Goal: Transaction & Acquisition: Purchase product/service

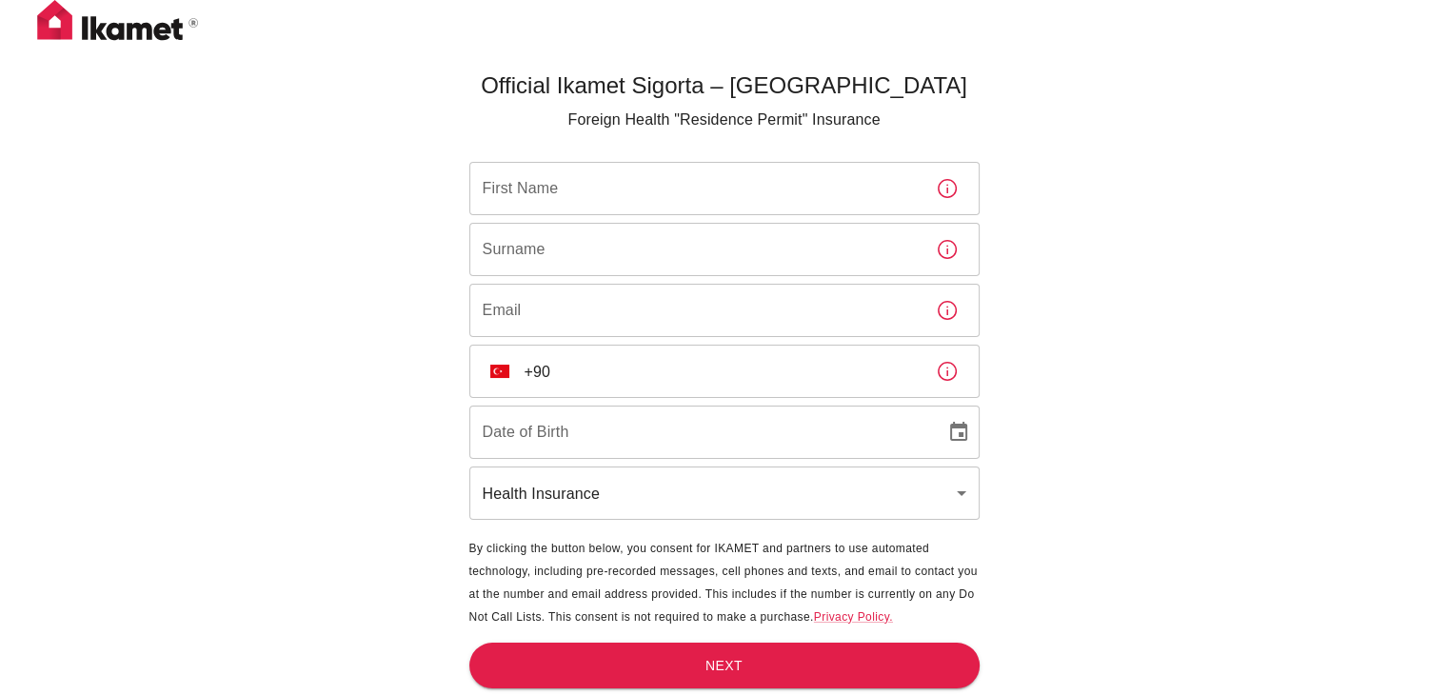
click at [788, 171] on input "First Name" at bounding box center [694, 188] width 451 height 53
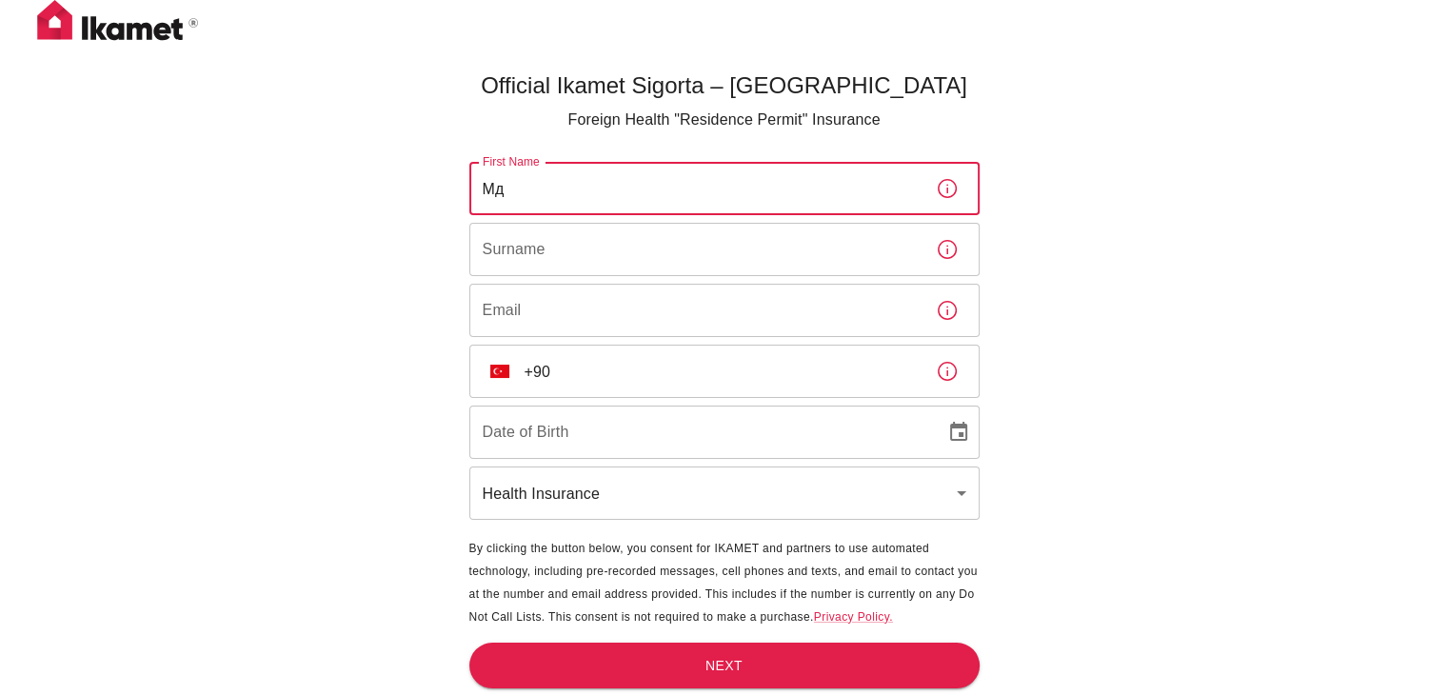
type input "М"
type input "[PERSON_NAME]"
click at [764, 245] on input "Surname" at bounding box center [694, 249] width 451 height 53
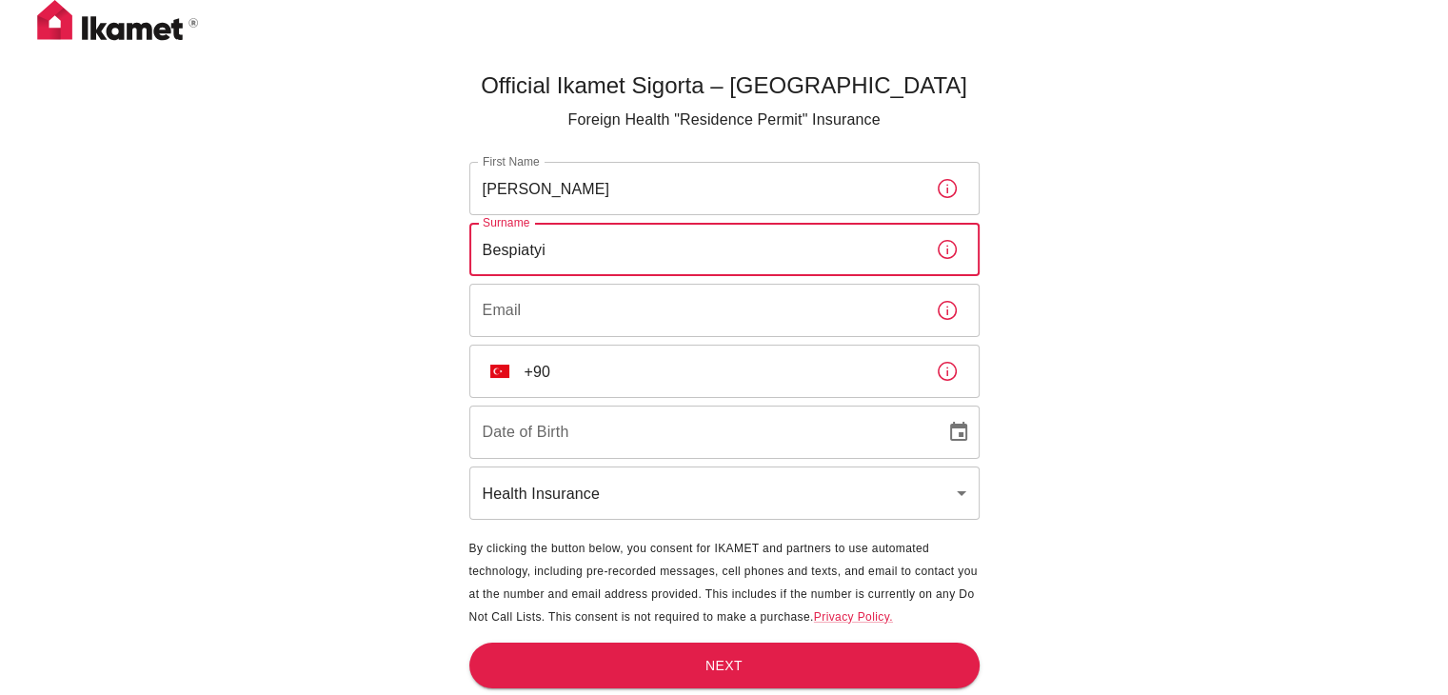
type input "Bespiatyi"
click at [752, 310] on input "Email" at bounding box center [694, 310] width 451 height 53
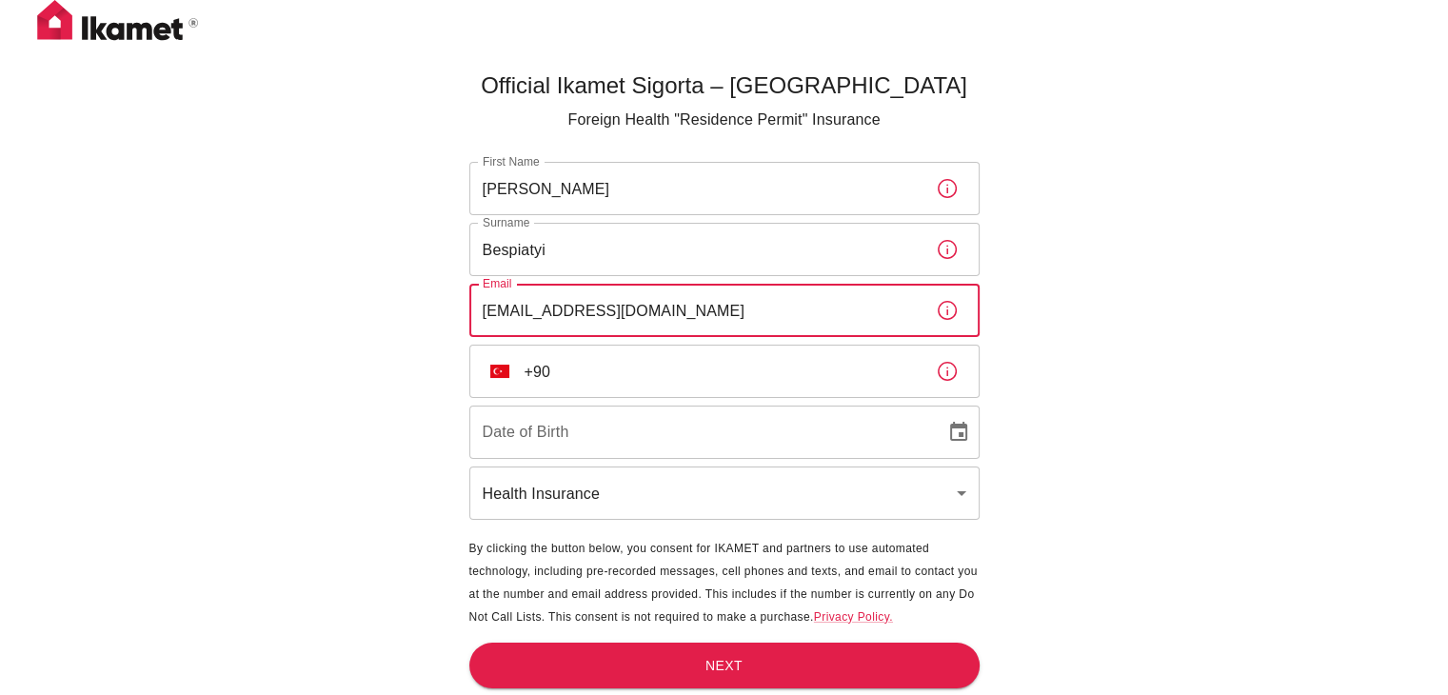
type input "[EMAIL_ADDRESS][DOMAIN_NAME]"
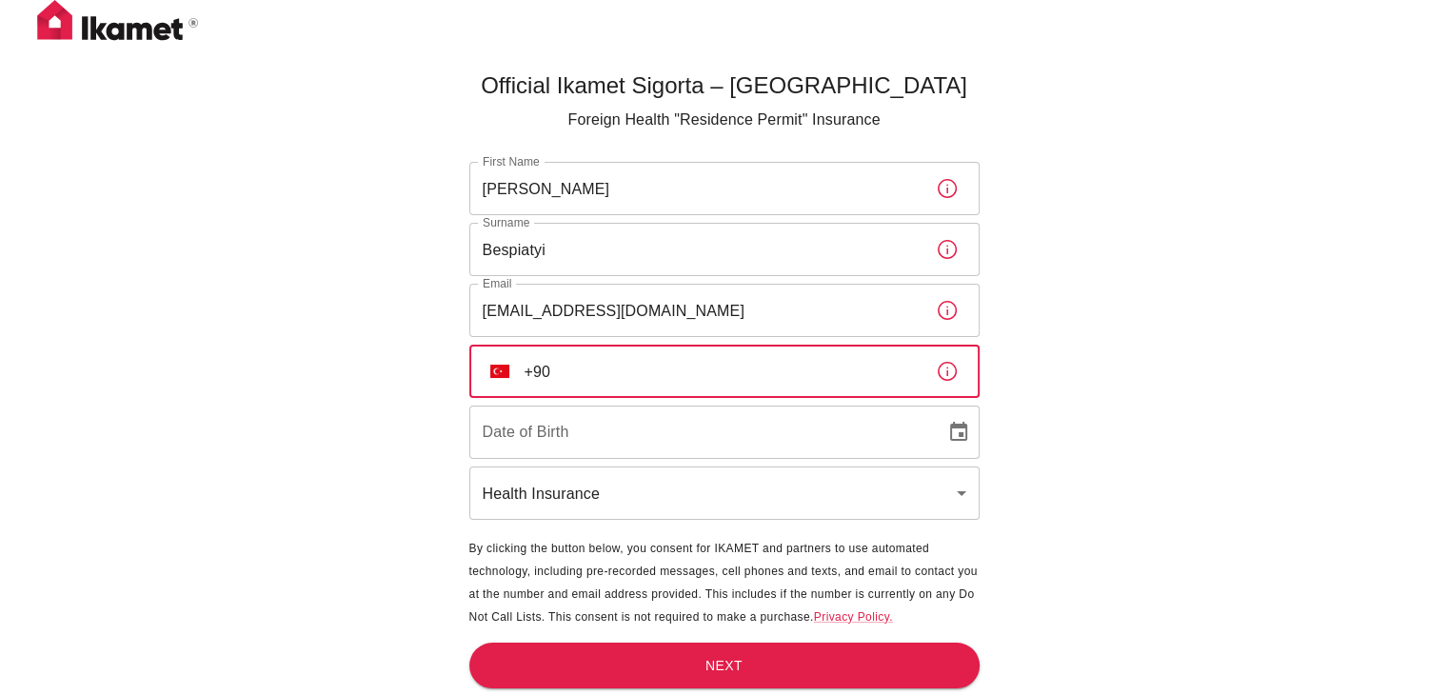
click at [868, 363] on input "+90" at bounding box center [723, 371] width 396 height 53
click at [485, 374] on button "TR" at bounding box center [500, 371] width 34 height 34
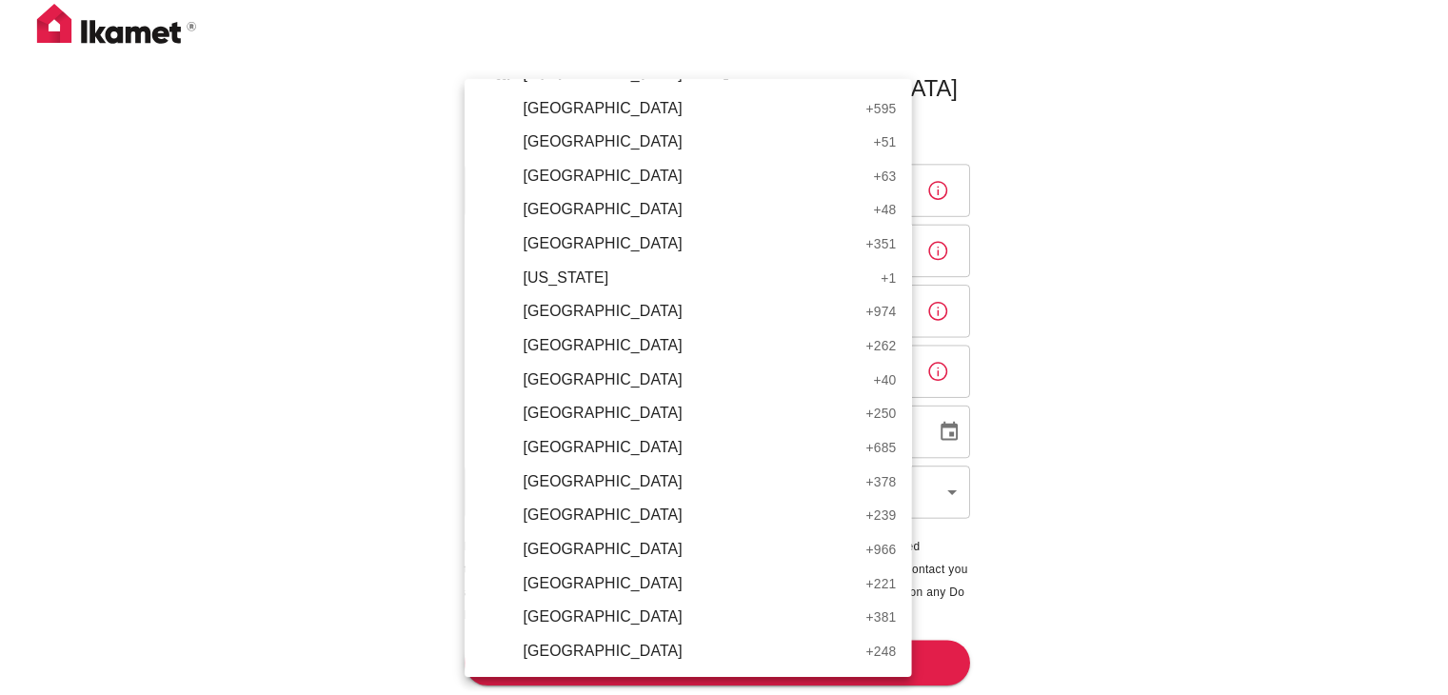
scroll to position [5981, 0]
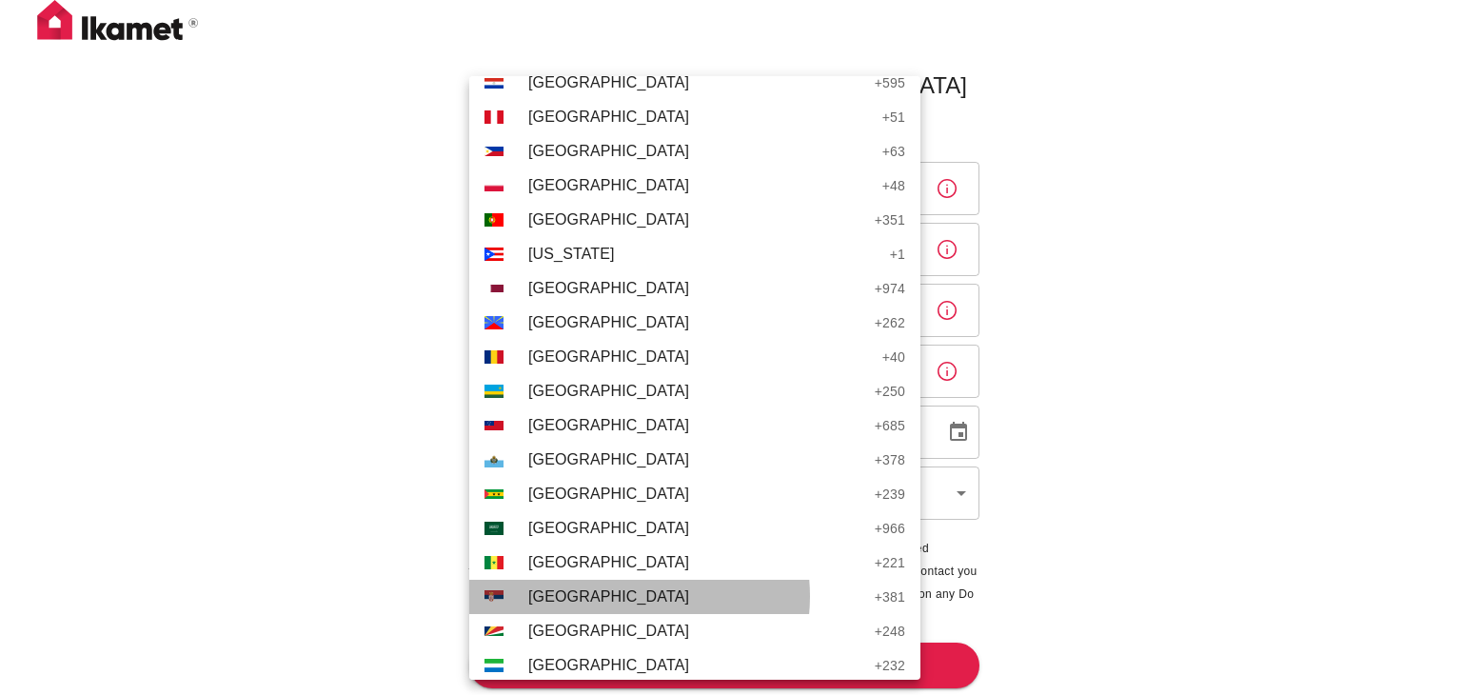
click at [620, 596] on span "[GEOGRAPHIC_DATA]" at bounding box center [696, 596] width 337 height 23
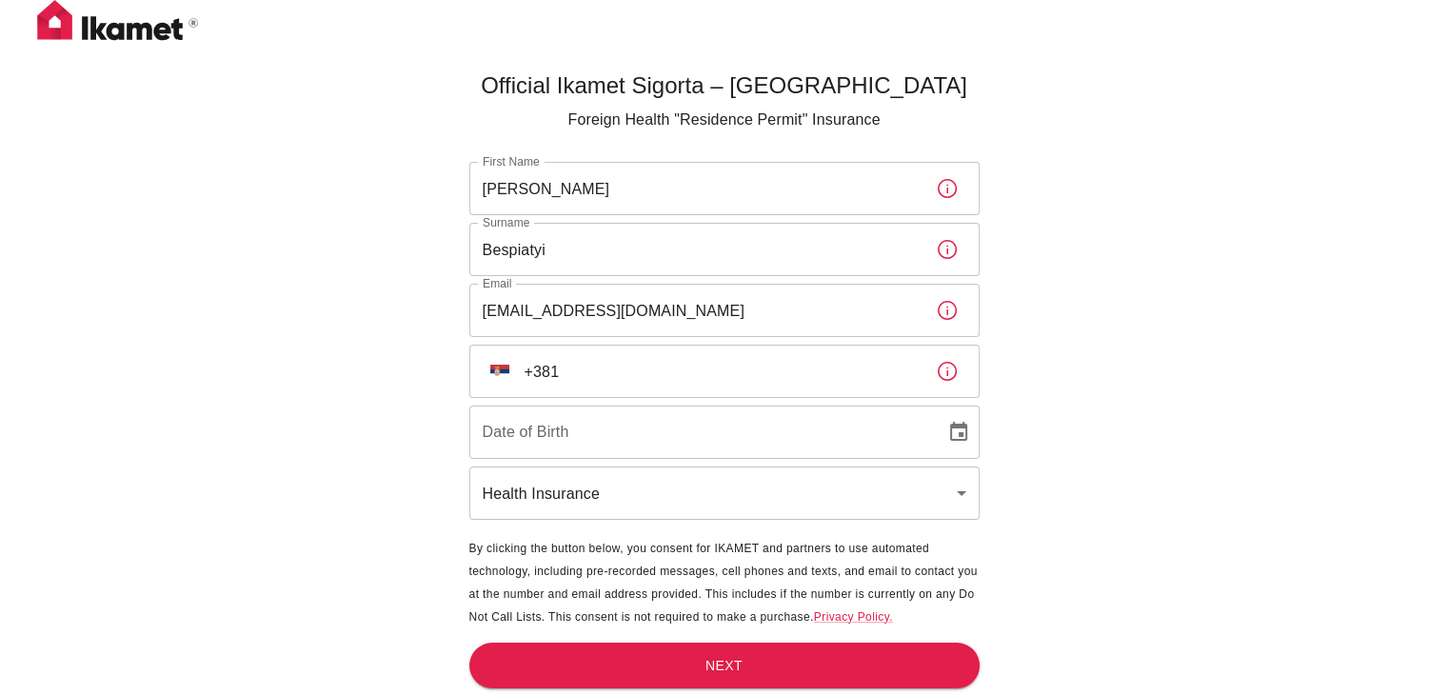
click at [634, 372] on input "+381" at bounding box center [723, 371] width 396 height 53
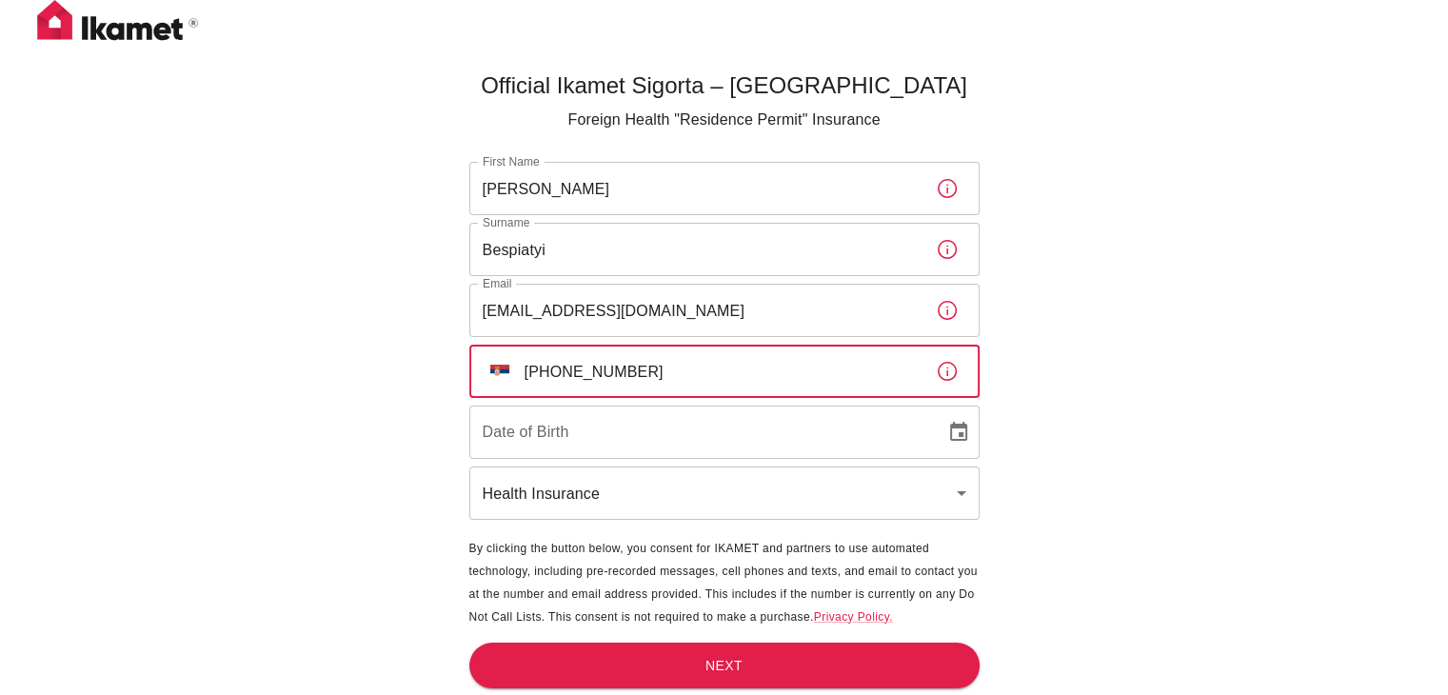
type input "[PHONE_NUMBER]"
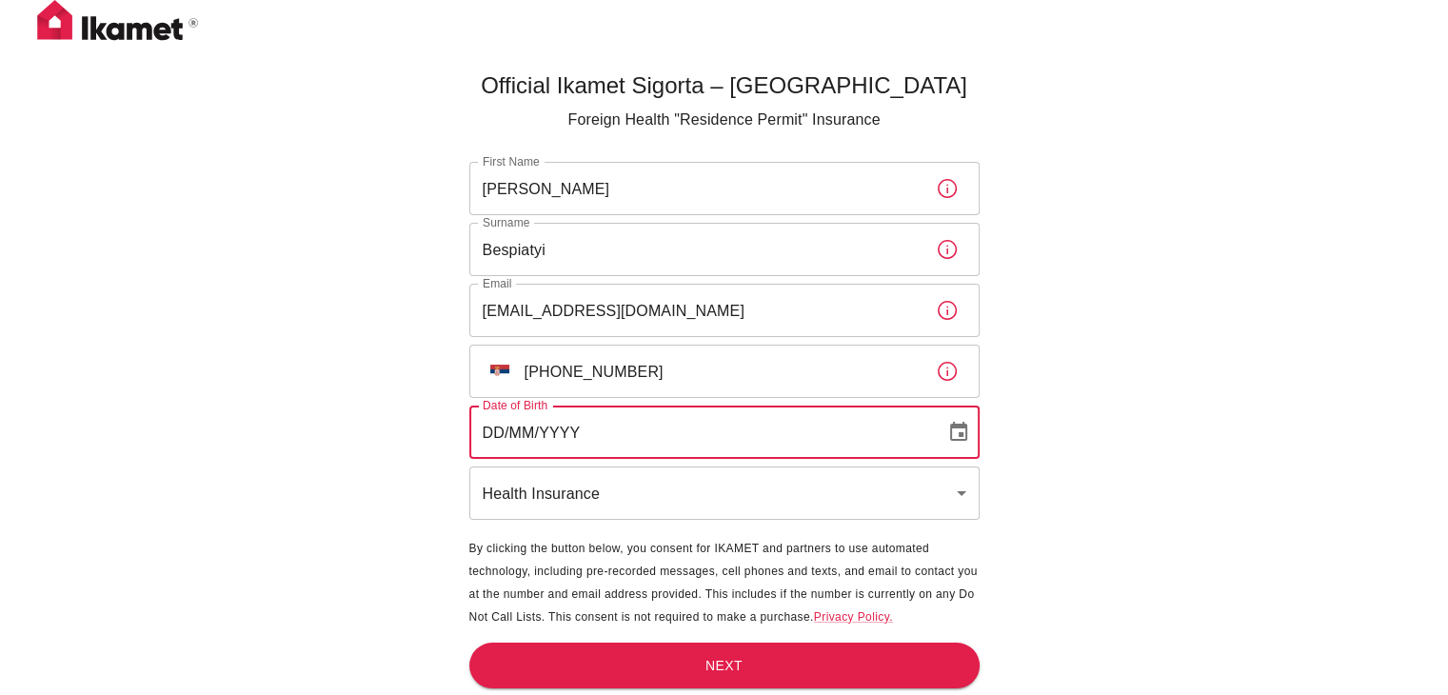
click at [687, 416] on input "DD/MM/YYYY" at bounding box center [700, 432] width 463 height 53
type input "[DATE]"
click at [637, 492] on body "Official Ikamet Sigorta – [DEMOGRAPHIC_DATA] Foreign Health "Residence Permit" …" at bounding box center [724, 379] width 1448 height 758
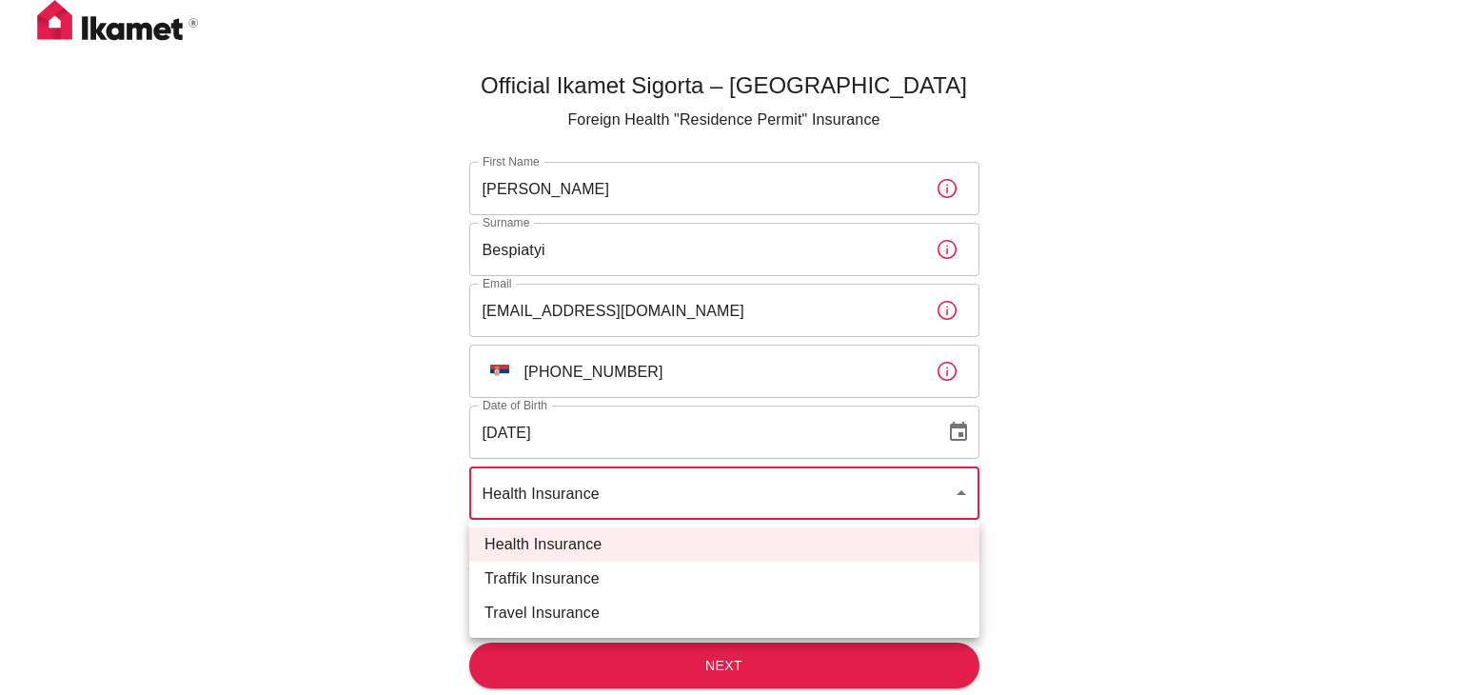
click at [595, 547] on li "Health Insurance" at bounding box center [724, 544] width 510 height 34
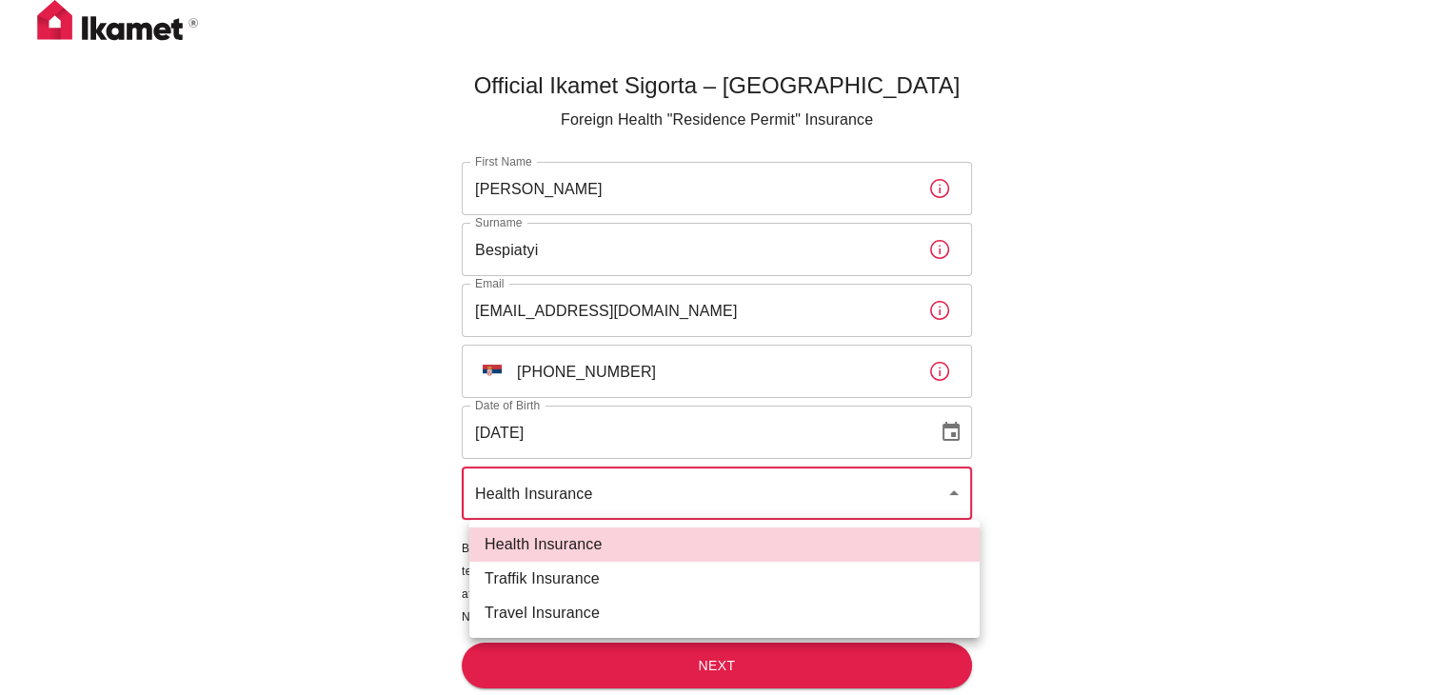
click at [579, 493] on body "Official Ikamet Sigorta – [DEMOGRAPHIC_DATA] Foreign Health "Residence Permit" …" at bounding box center [724, 379] width 1448 height 758
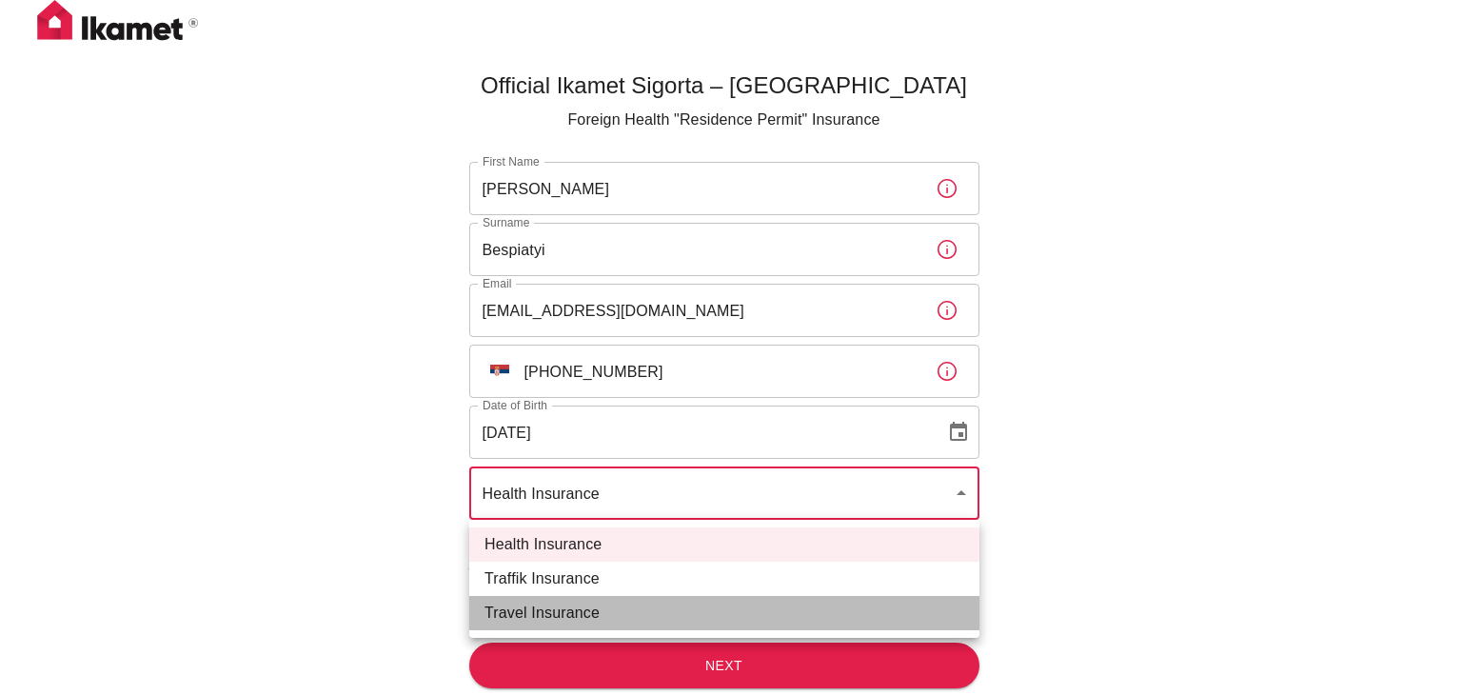
click at [576, 613] on li "Travel Insurance" at bounding box center [724, 613] width 510 height 34
type input "travel"
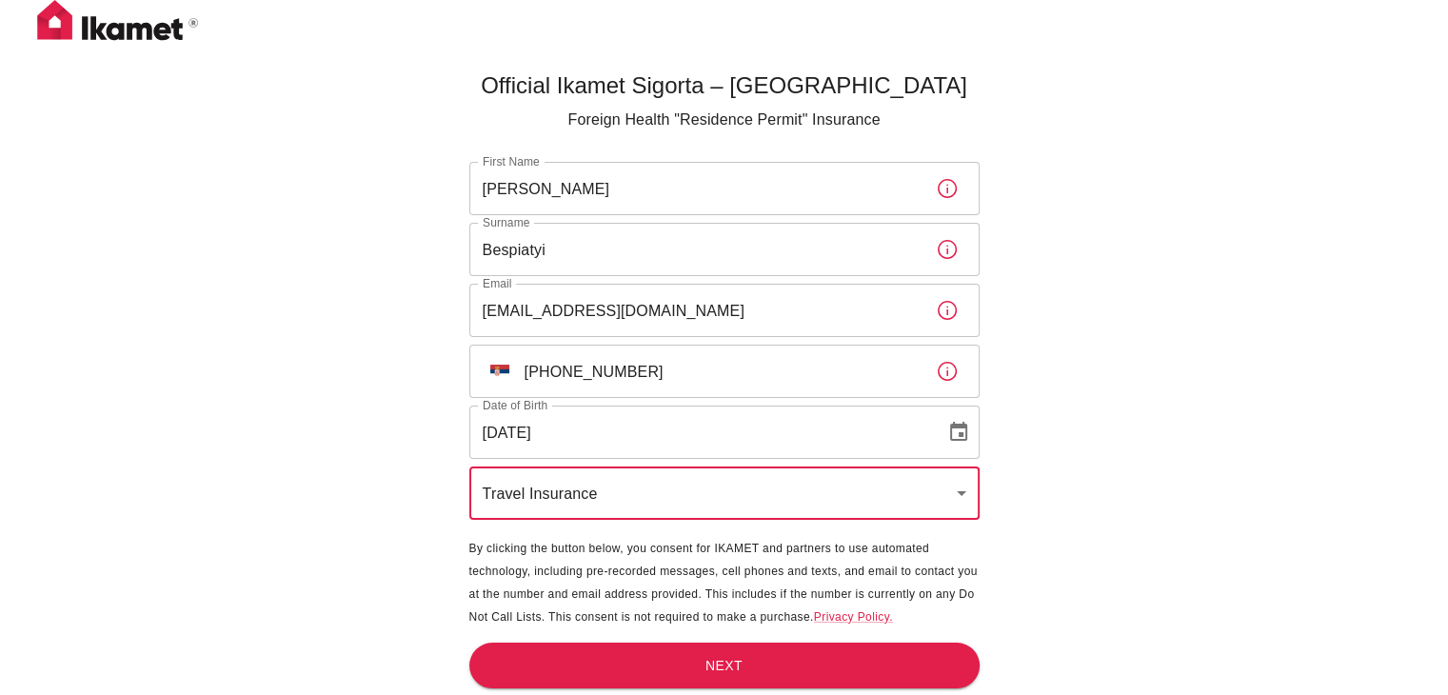
click at [616, 574] on span "By clicking the button below, you consent for IKAMET and partners to use automa…" at bounding box center [723, 583] width 508 height 82
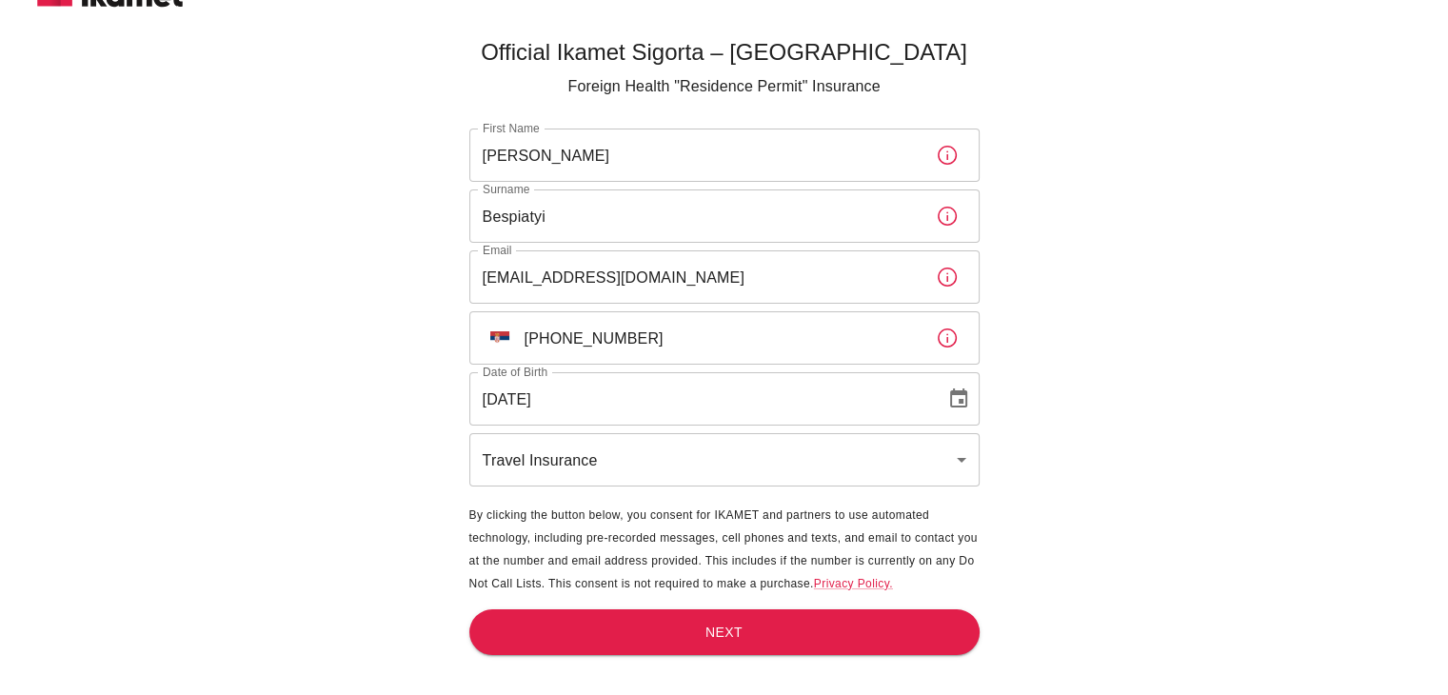
scroll to position [63, 0]
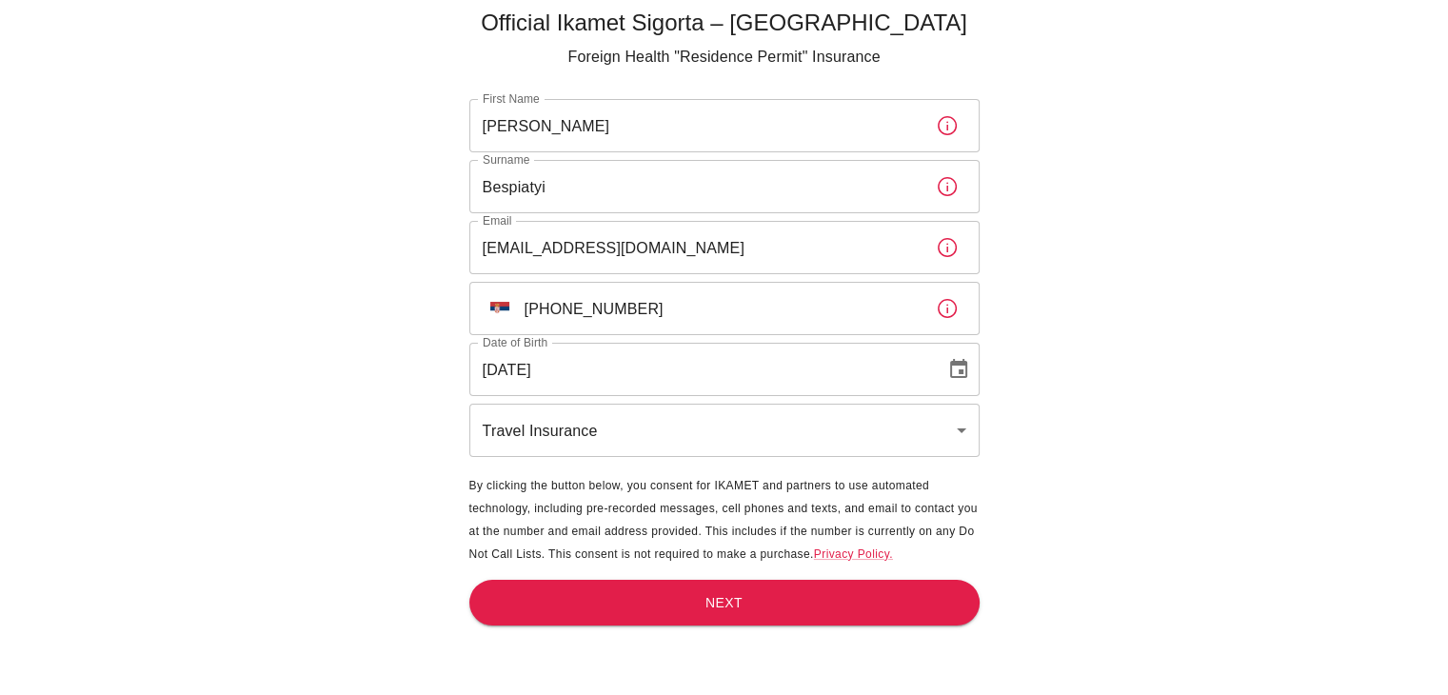
click at [720, 312] on input "[PHONE_NUMBER]" at bounding box center [723, 308] width 396 height 53
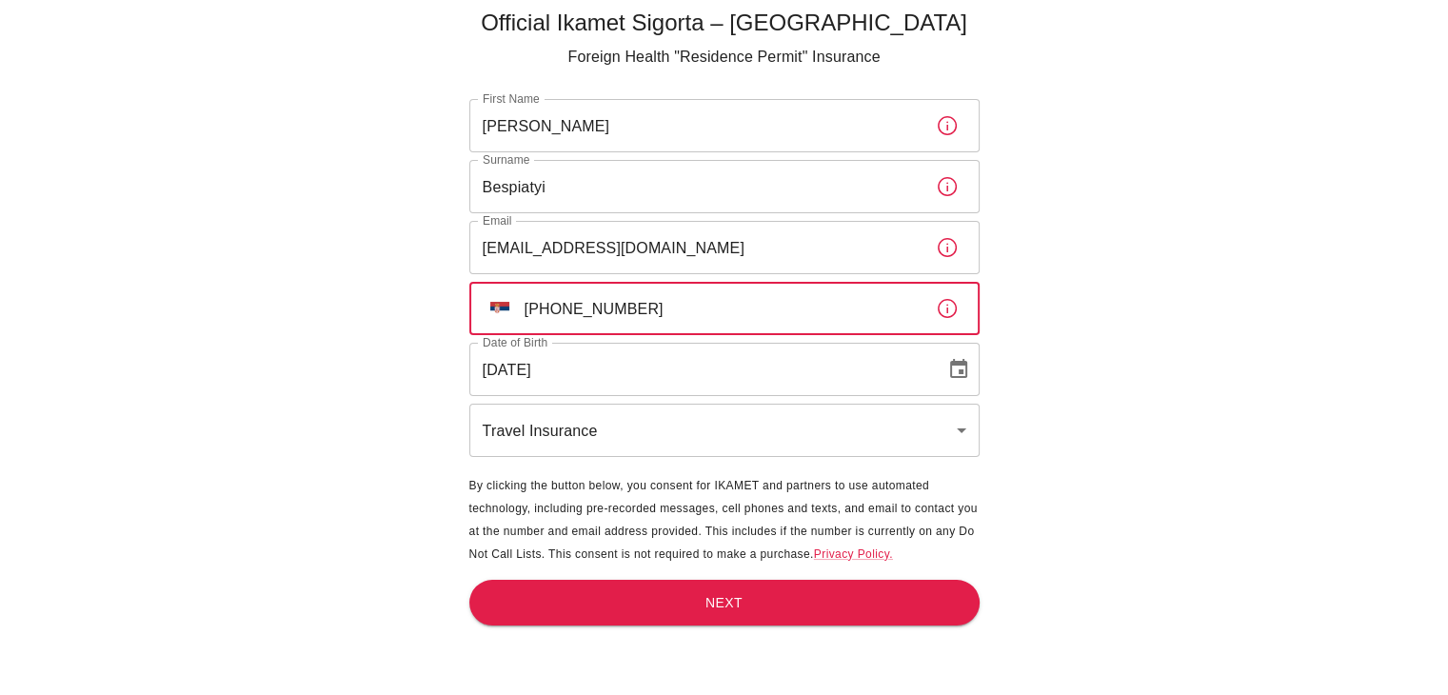
type input "[PHONE_NUMBER]"
click at [655, 460] on main "Official Ikamet Sigorta – [DEMOGRAPHIC_DATA] Foreign Health "Residence Permit" …" at bounding box center [724, 347] width 525 height 695
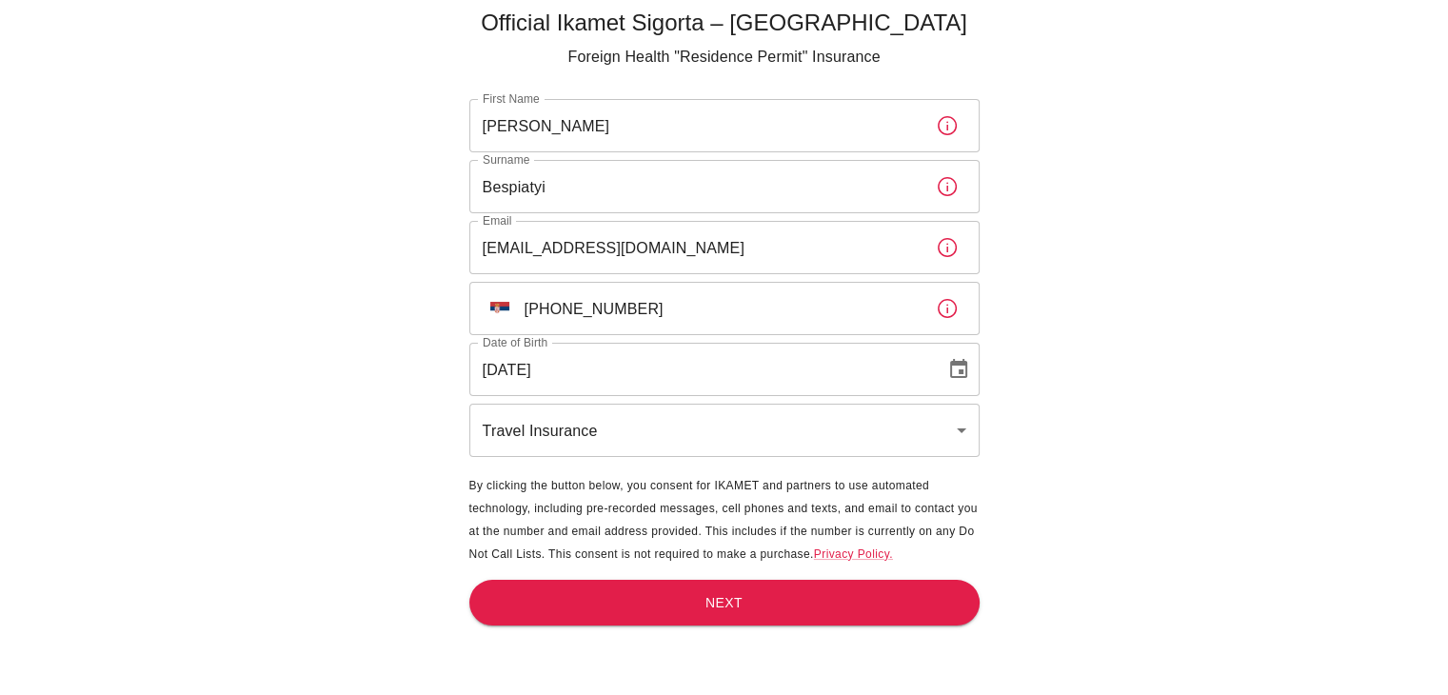
click at [654, 445] on body "Official Ikamet Sigorta – [DEMOGRAPHIC_DATA] Foreign Health "Residence Permit" …" at bounding box center [724, 316] width 1448 height 758
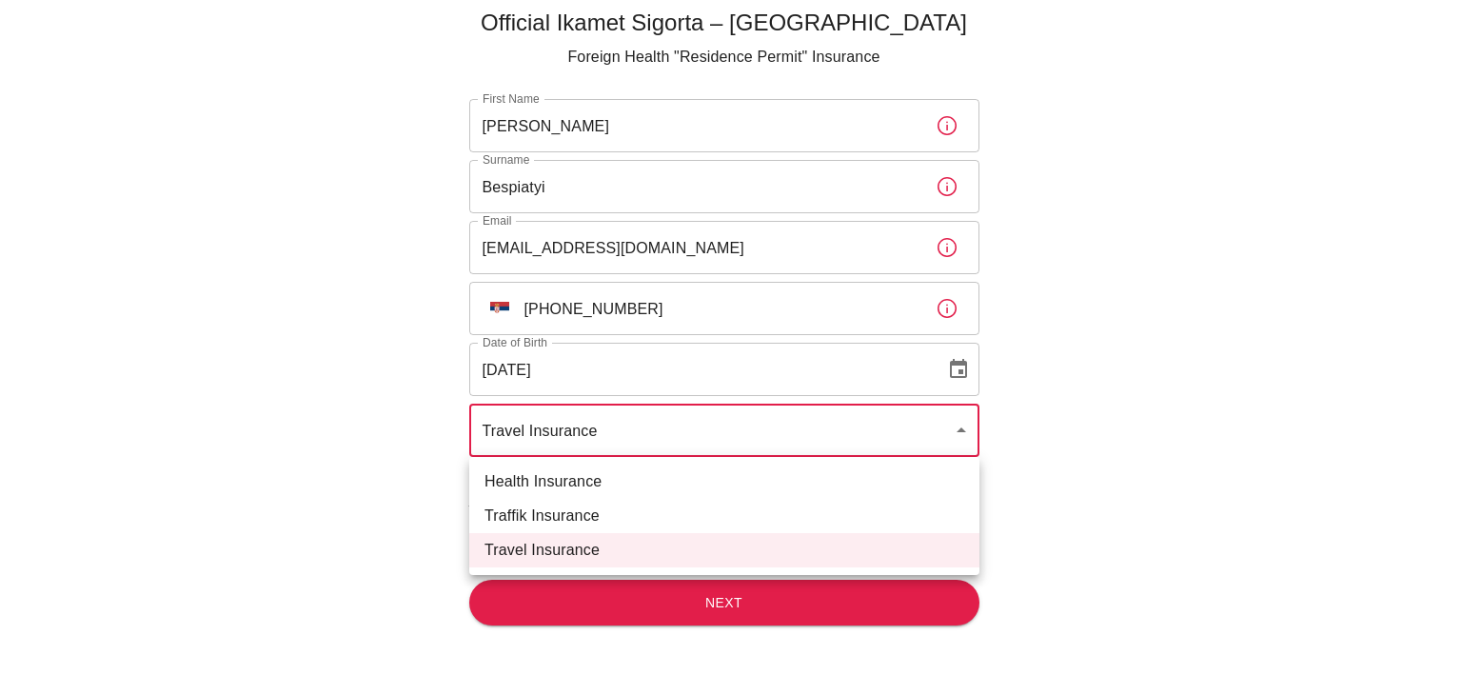
click at [361, 515] on div at bounding box center [731, 347] width 1462 height 695
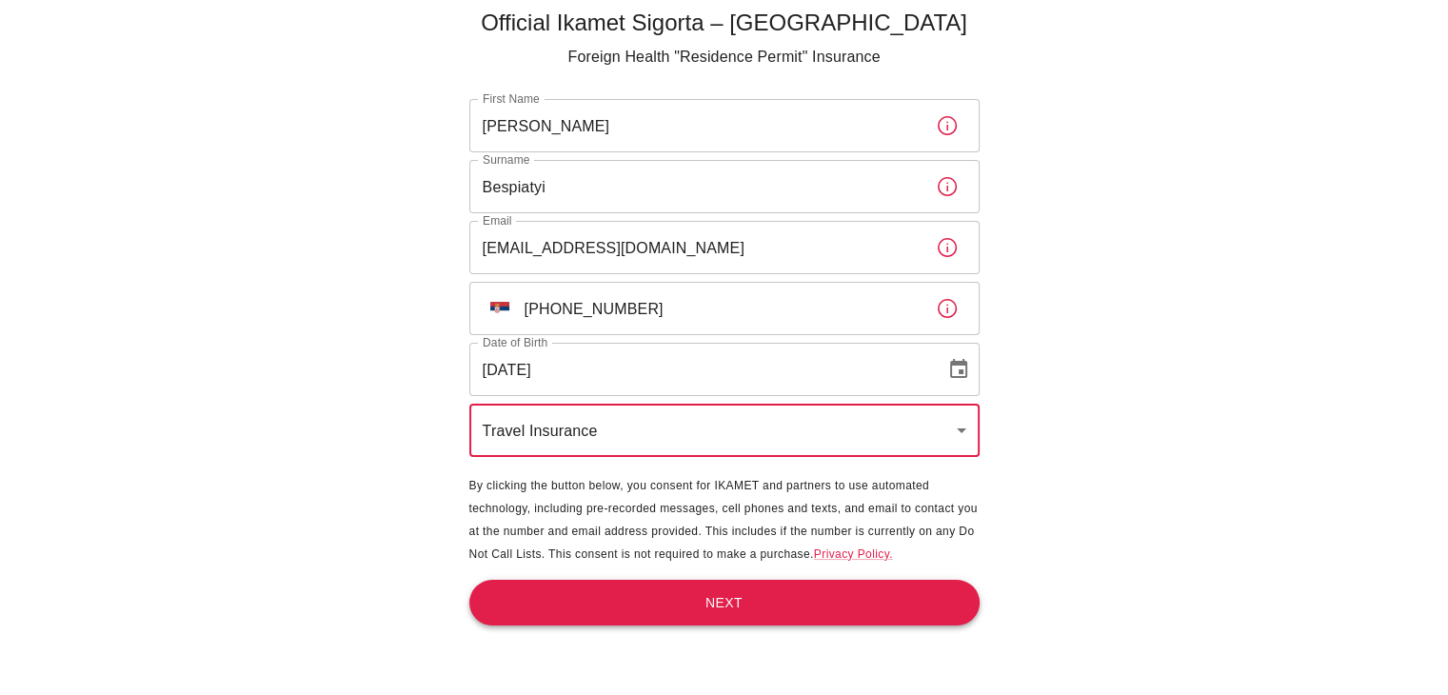
click at [670, 613] on button "Next" at bounding box center [724, 603] width 510 height 47
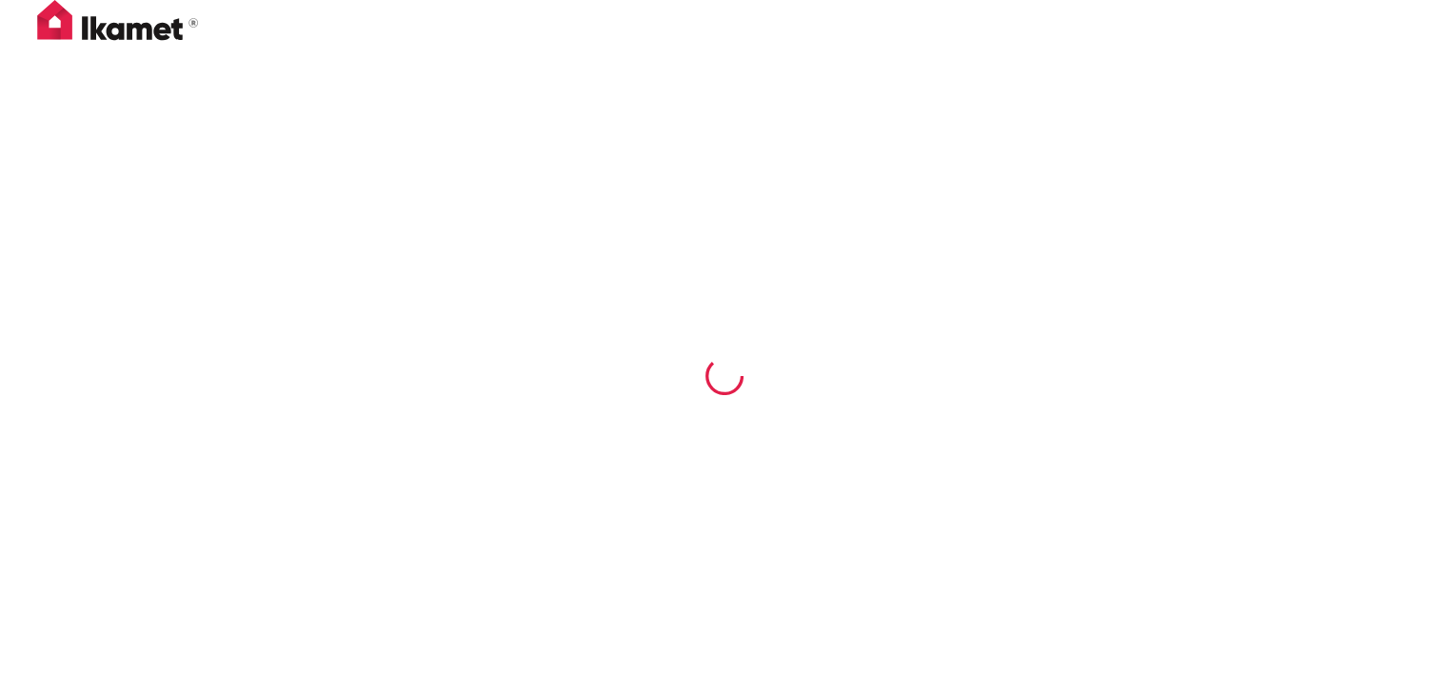
scroll to position [0, 0]
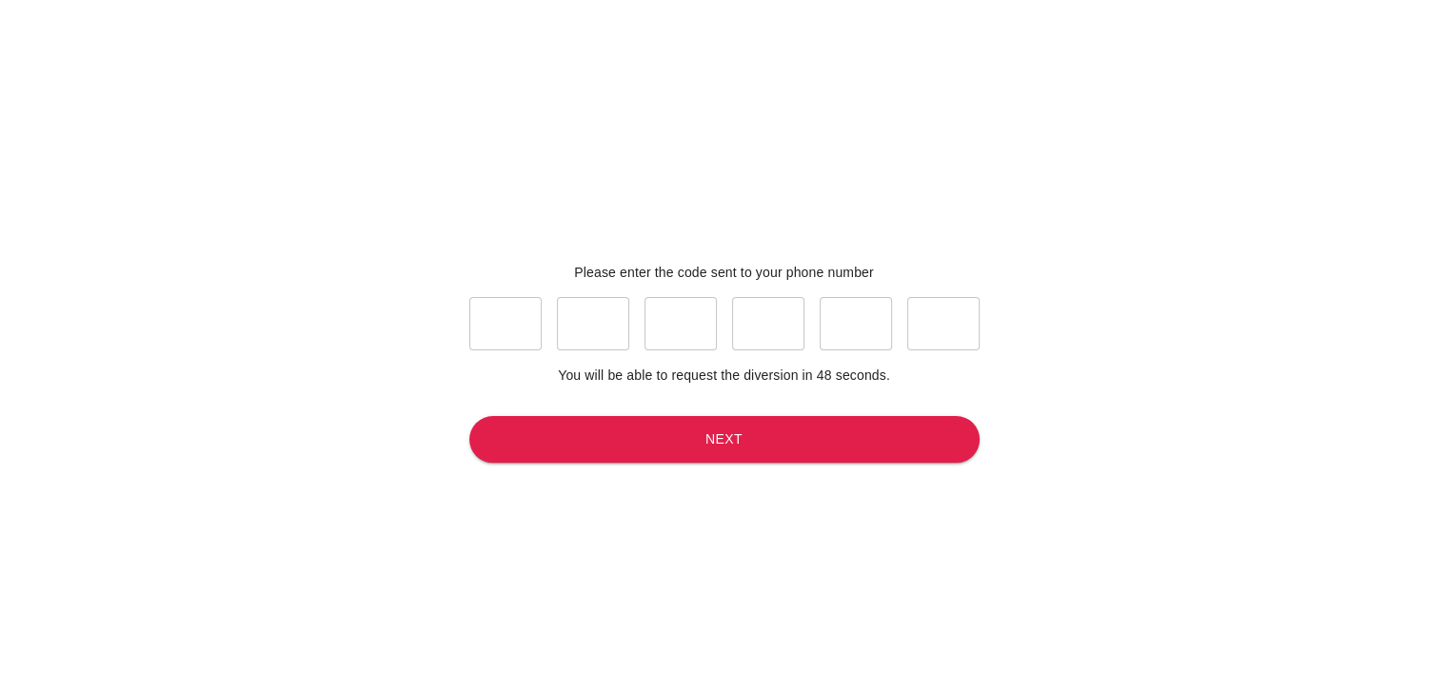
click at [518, 323] on input "text" at bounding box center [505, 323] width 72 height 53
type input "0"
type input "6"
type input "4"
type input "3"
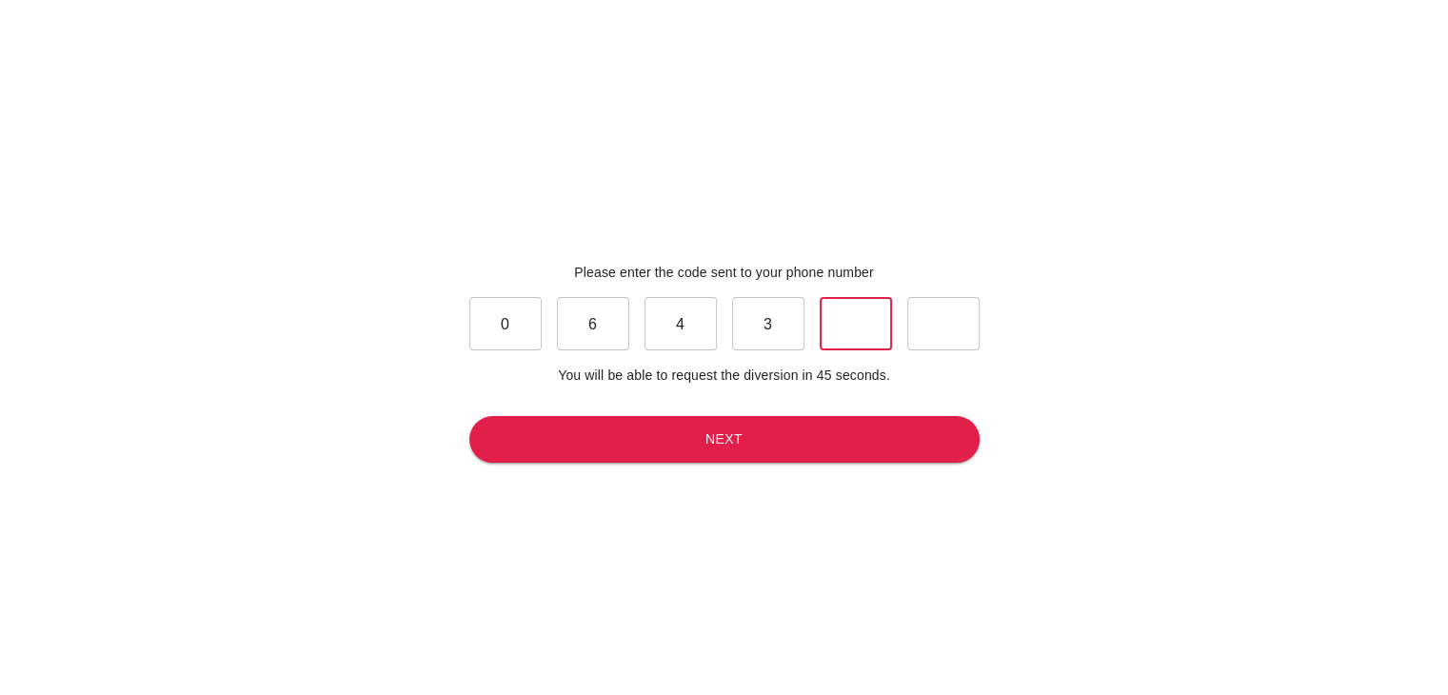
type input "2"
type input "8"
click at [735, 431] on button "Next" at bounding box center [724, 439] width 510 height 47
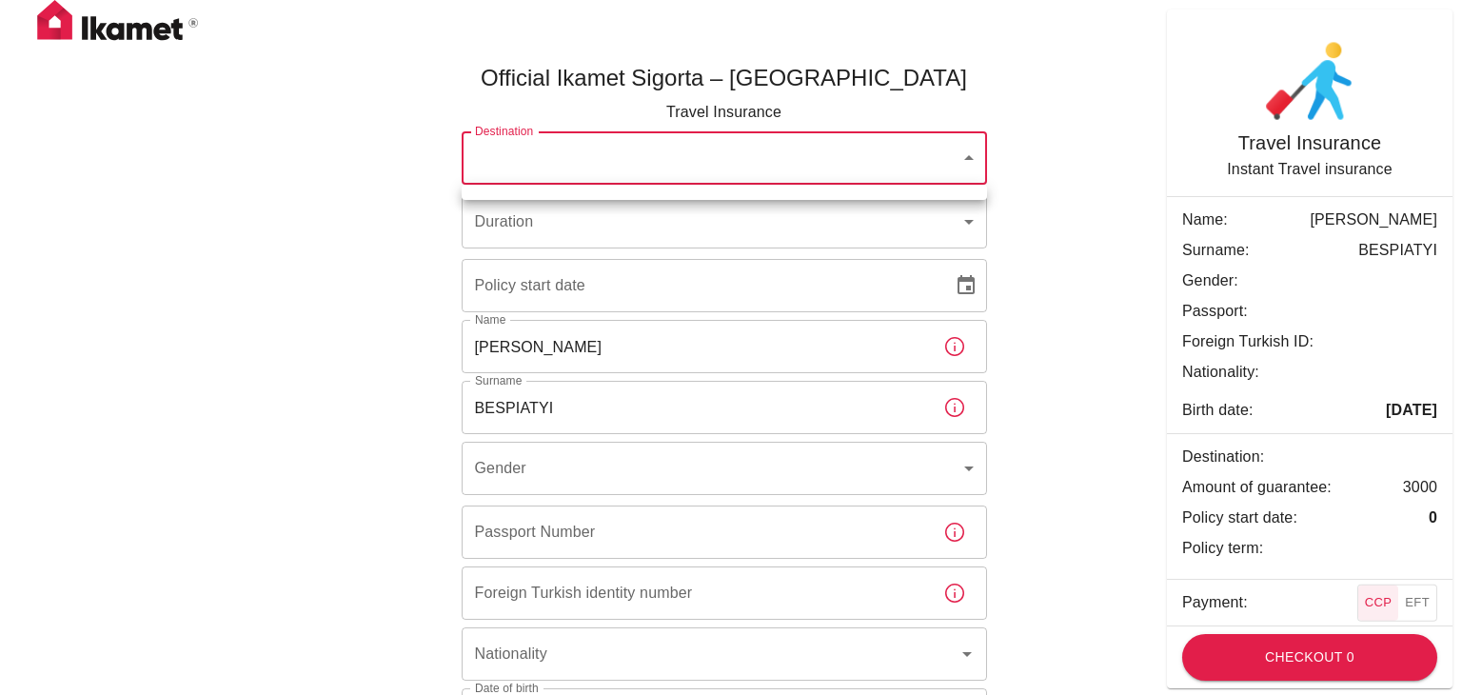
click at [869, 155] on body "Official Ikamet Sigorta – [GEOGRAPHIC_DATA] Travel Insurance Destination ​ Dest…" at bounding box center [731, 409] width 1462 height 819
click at [1019, 215] on div at bounding box center [731, 347] width 1462 height 695
click at [944, 159] on body "Official Ikamet Sigorta – [GEOGRAPHIC_DATA] Travel Insurance Destination ​ Dest…" at bounding box center [724, 409] width 1448 height 819
click at [1069, 227] on div at bounding box center [731, 347] width 1462 height 695
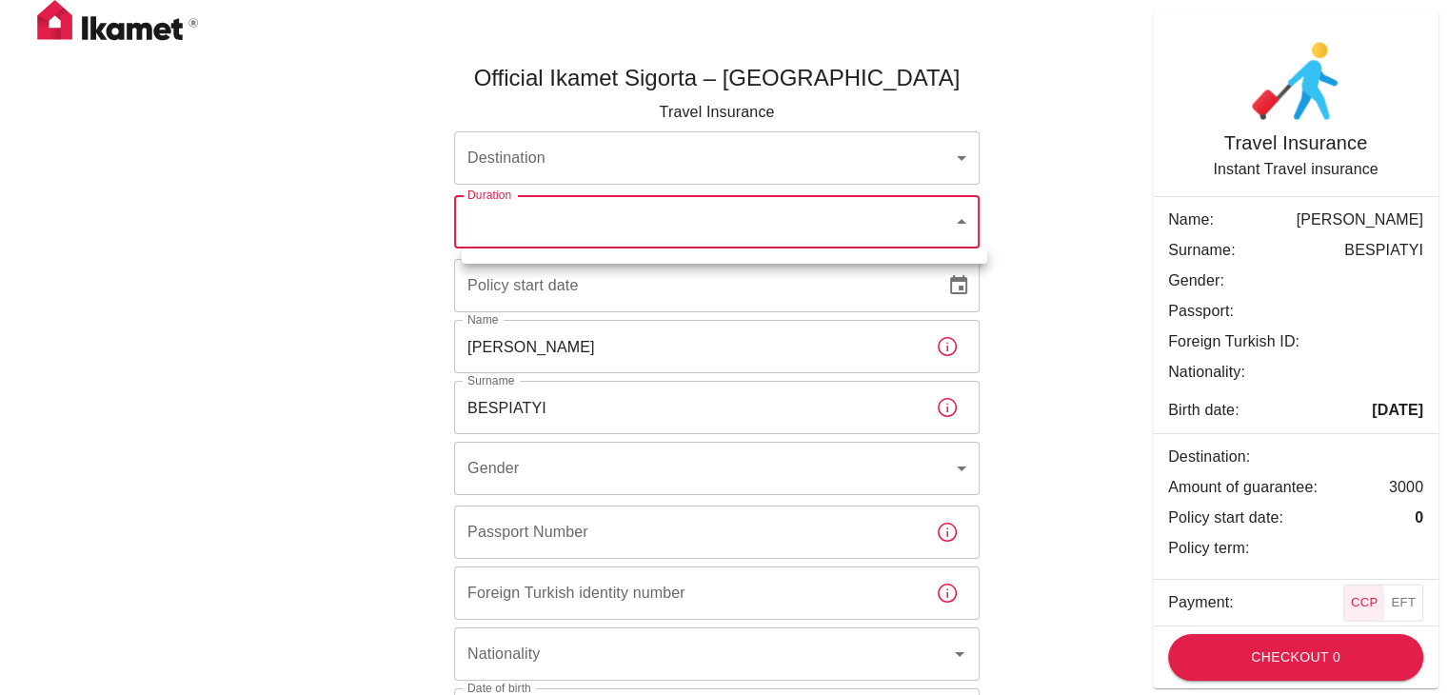
click at [674, 232] on body "Official Ikamet Sigorta – [GEOGRAPHIC_DATA] Travel Insurance Destination ​ Dest…" at bounding box center [724, 409] width 1448 height 819
click at [1063, 246] on div at bounding box center [731, 347] width 1462 height 695
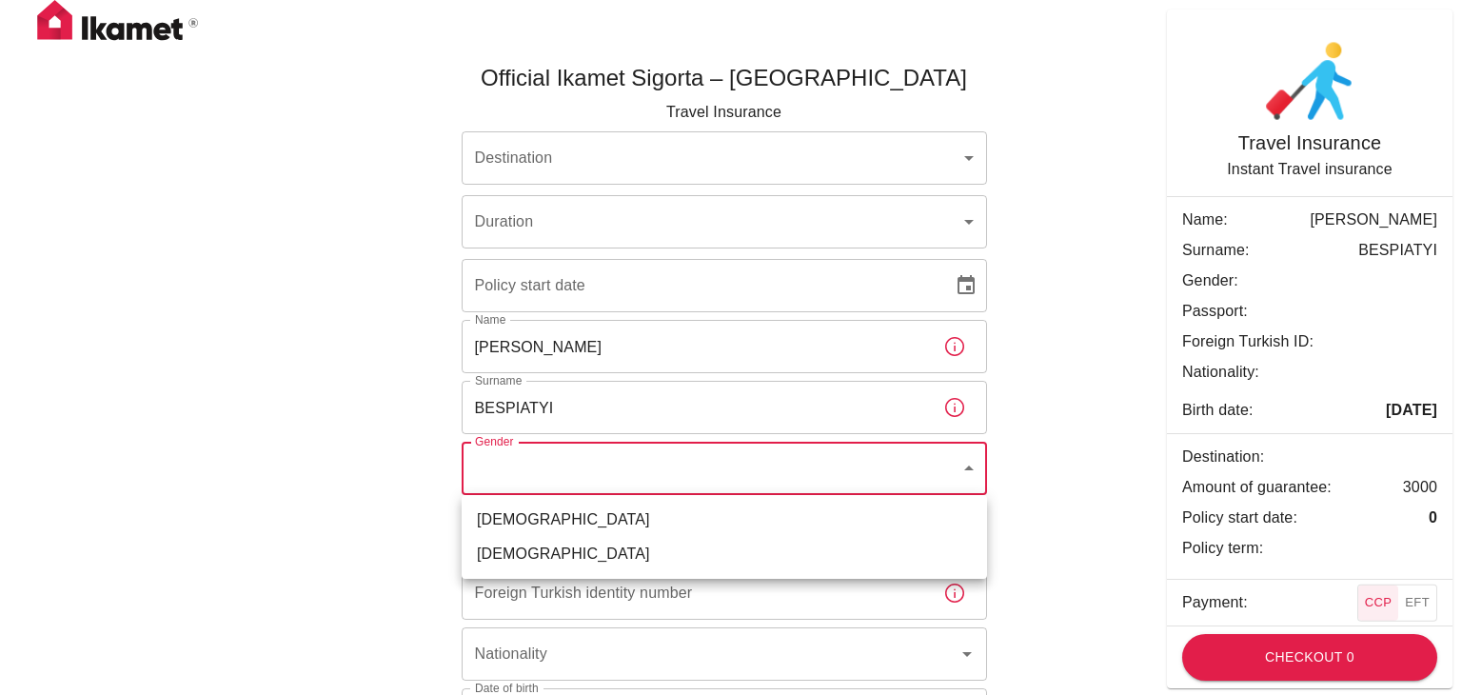
click at [833, 483] on body "Official Ikamet Sigorta – [GEOGRAPHIC_DATA] Travel Insurance Destination ​ Dest…" at bounding box center [731, 409] width 1462 height 819
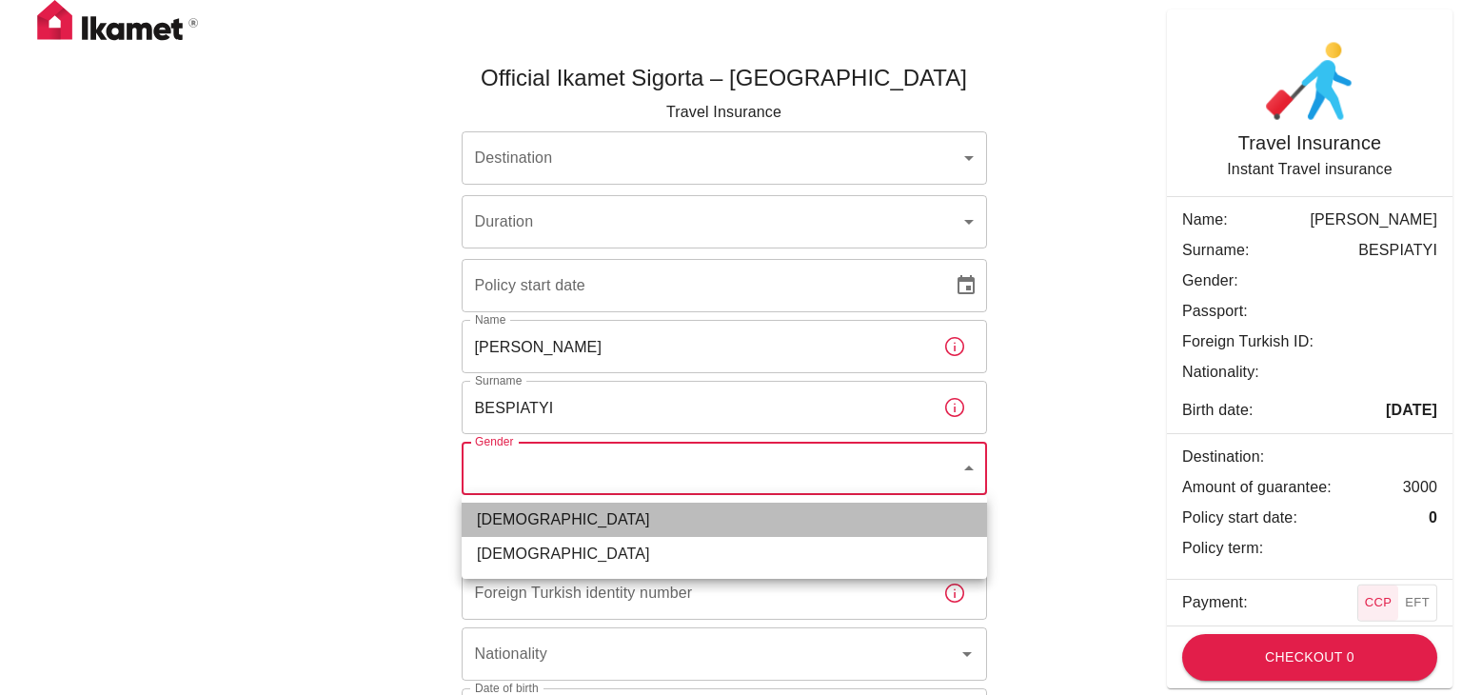
click at [736, 519] on li "[DEMOGRAPHIC_DATA]" at bounding box center [724, 520] width 525 height 34
type input "[DEMOGRAPHIC_DATA]"
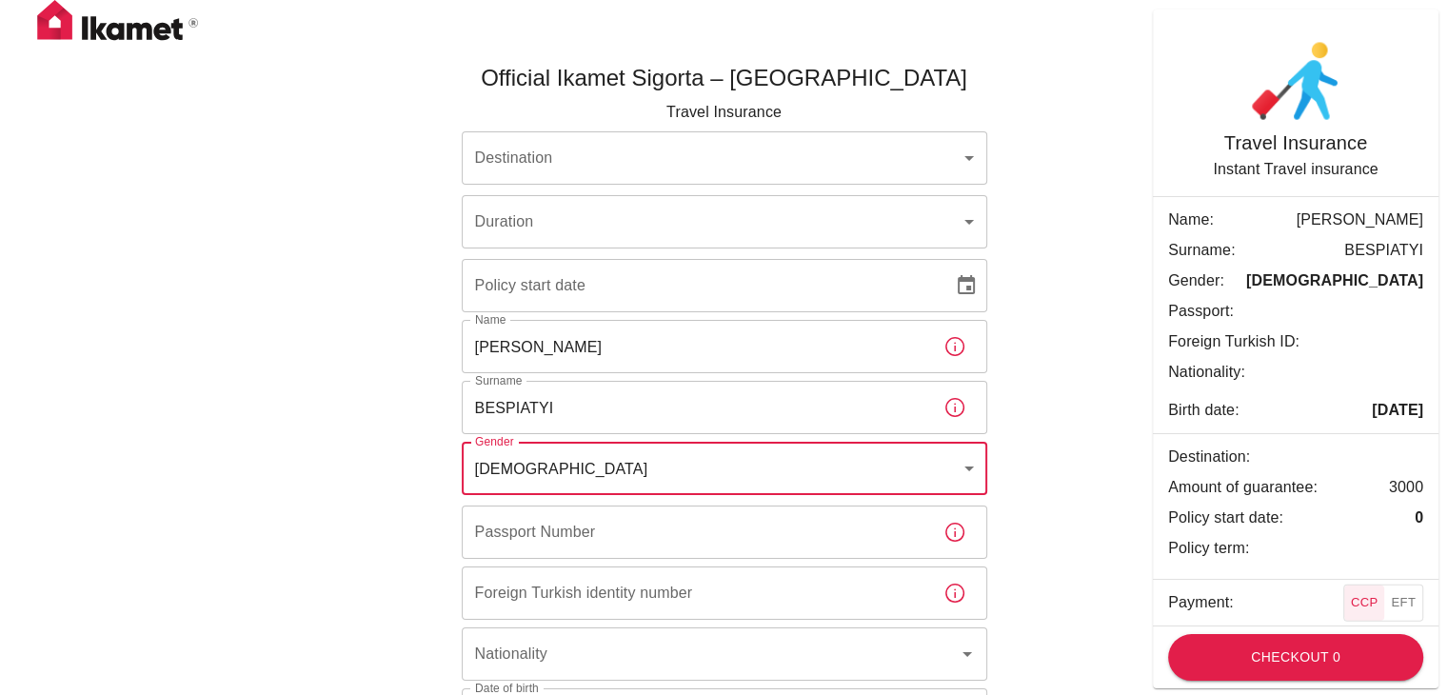
scroll to position [123, 0]
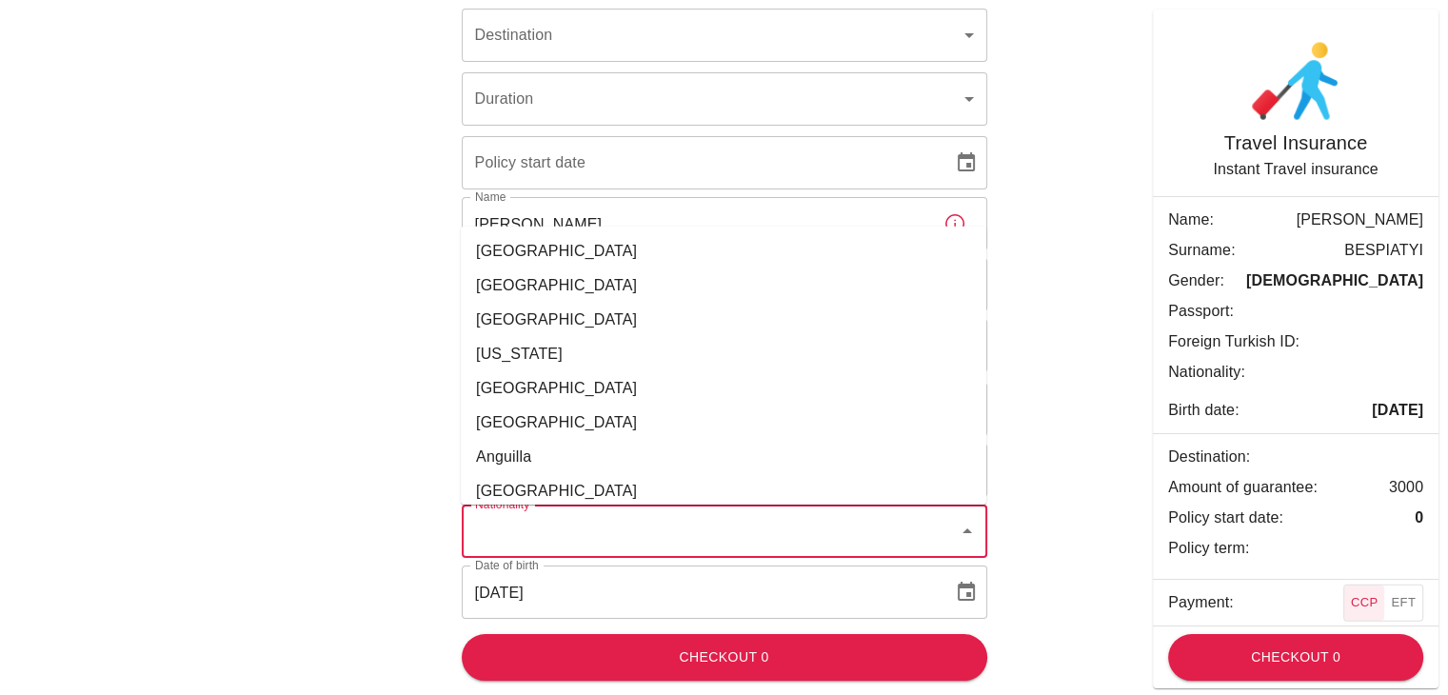
click at [875, 533] on input "Nationality" at bounding box center [710, 531] width 480 height 36
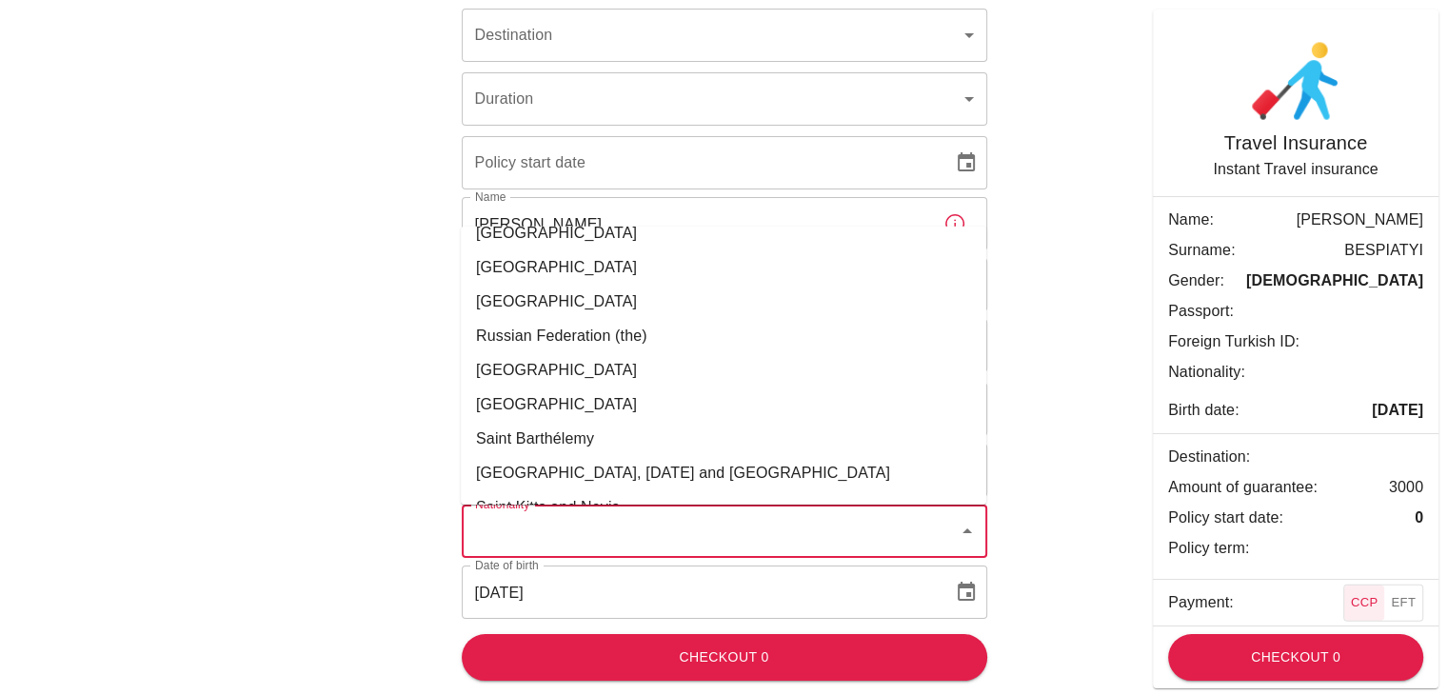
scroll to position [6043, 0]
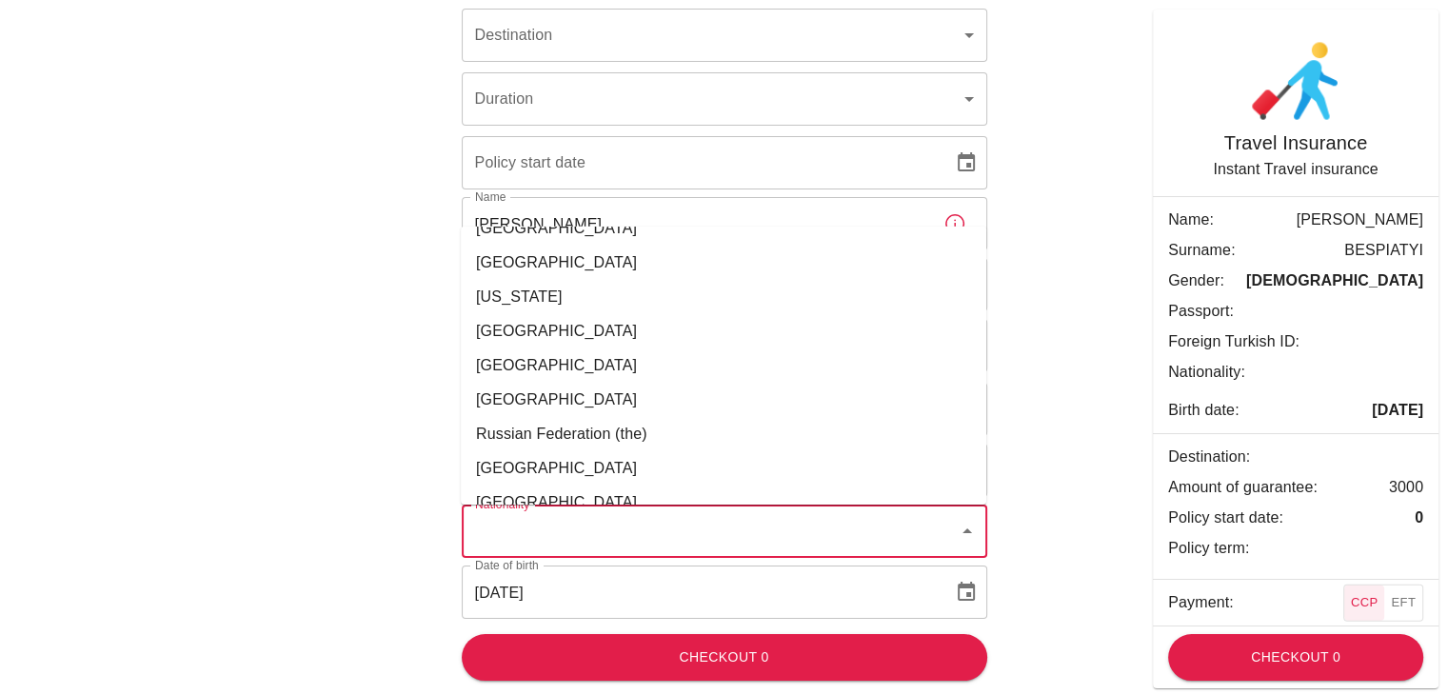
click at [535, 417] on li "Russian Federation (the)" at bounding box center [723, 434] width 525 height 34
type input "Russian Federation (the)"
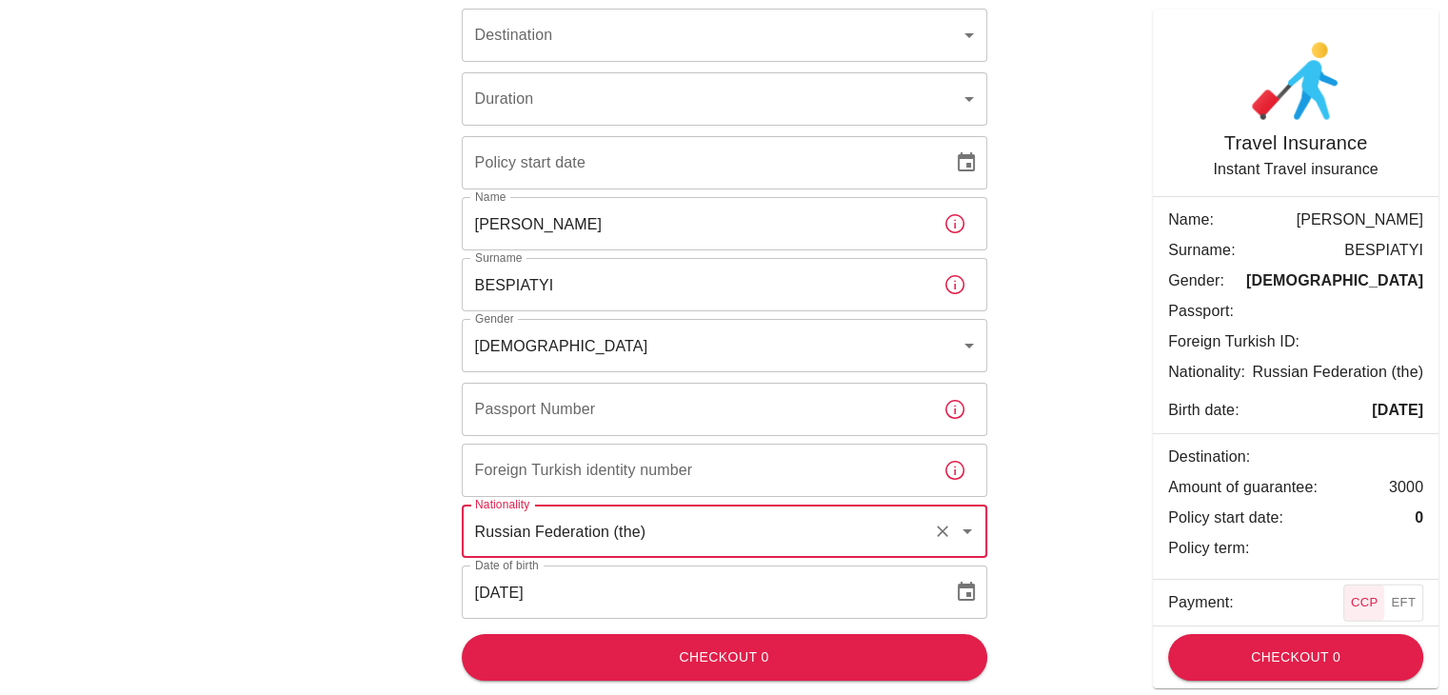
click at [1060, 397] on div "Official Ikamet Sigorta – [GEOGRAPHIC_DATA] Travel Insurance Destination ​ Dest…" at bounding box center [724, 303] width 1142 height 786
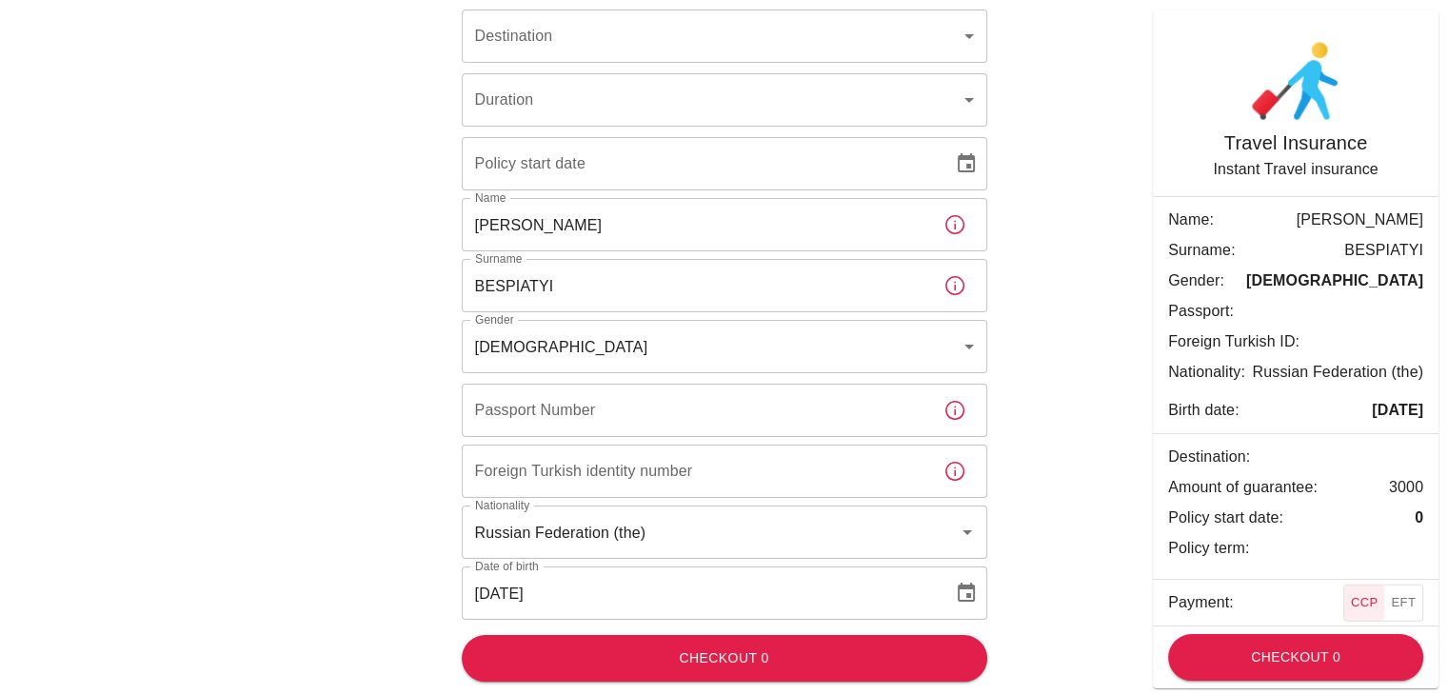
scroll to position [0, 0]
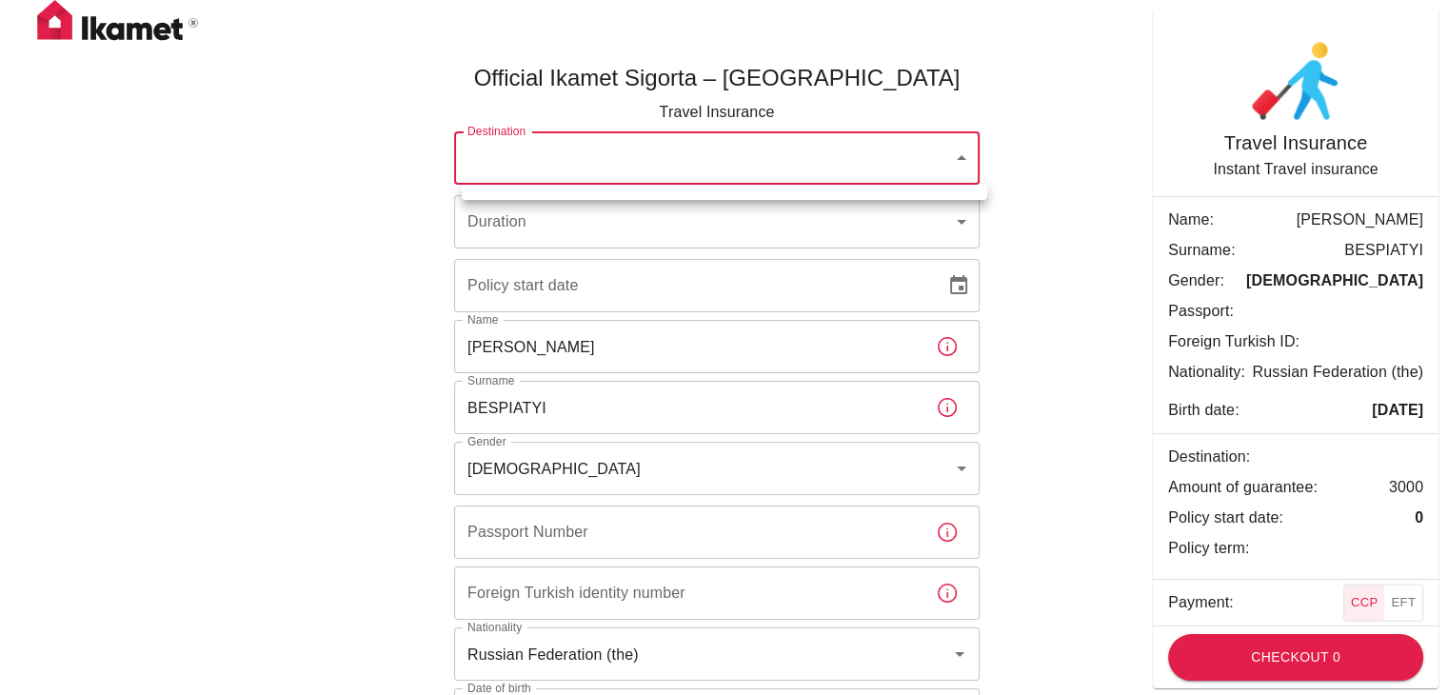
click at [960, 157] on body "Official Ikamet Sigorta – [GEOGRAPHIC_DATA] Travel Insurance Destination ​ Dest…" at bounding box center [724, 409] width 1448 height 819
click at [1062, 190] on div at bounding box center [731, 347] width 1462 height 695
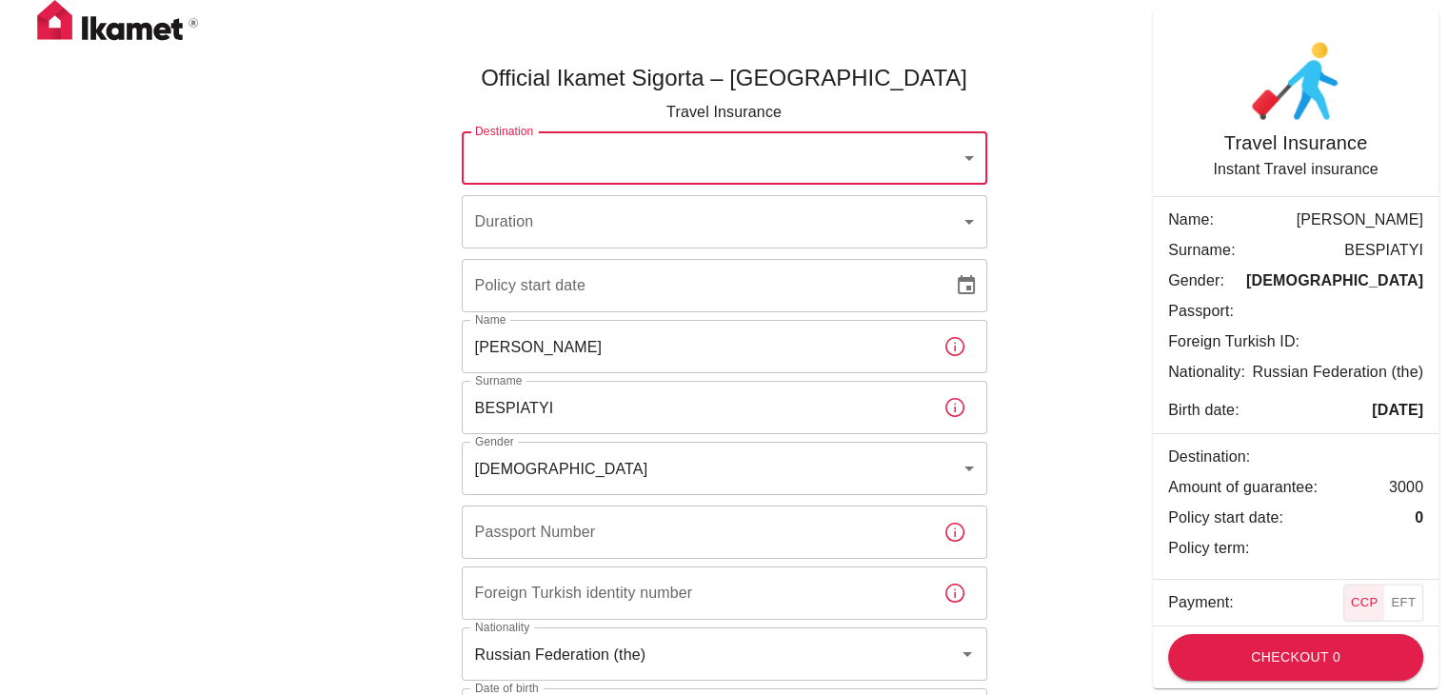
click at [963, 227] on body "Official Ikamet Sigorta – [GEOGRAPHIC_DATA] Travel Insurance Destination ​ Dest…" at bounding box center [724, 409] width 1448 height 819
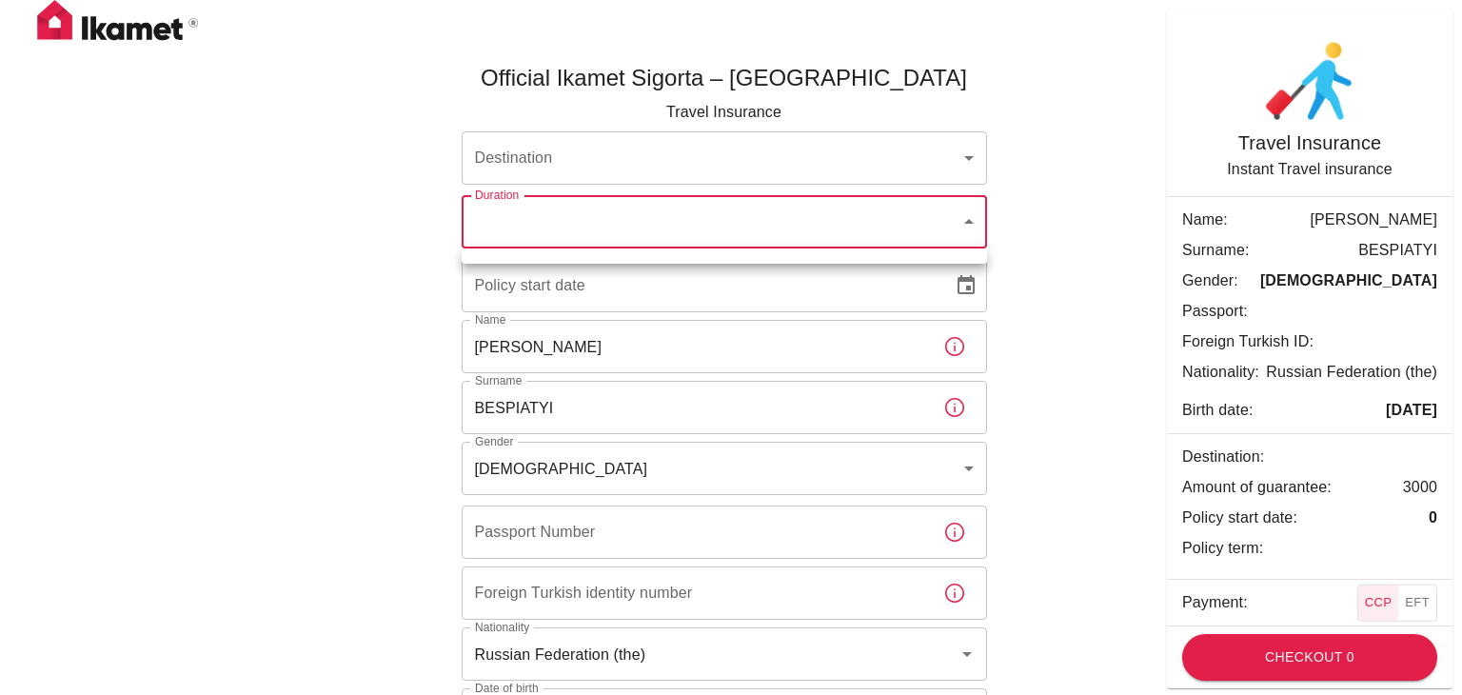
click at [1024, 257] on div at bounding box center [731, 347] width 1462 height 695
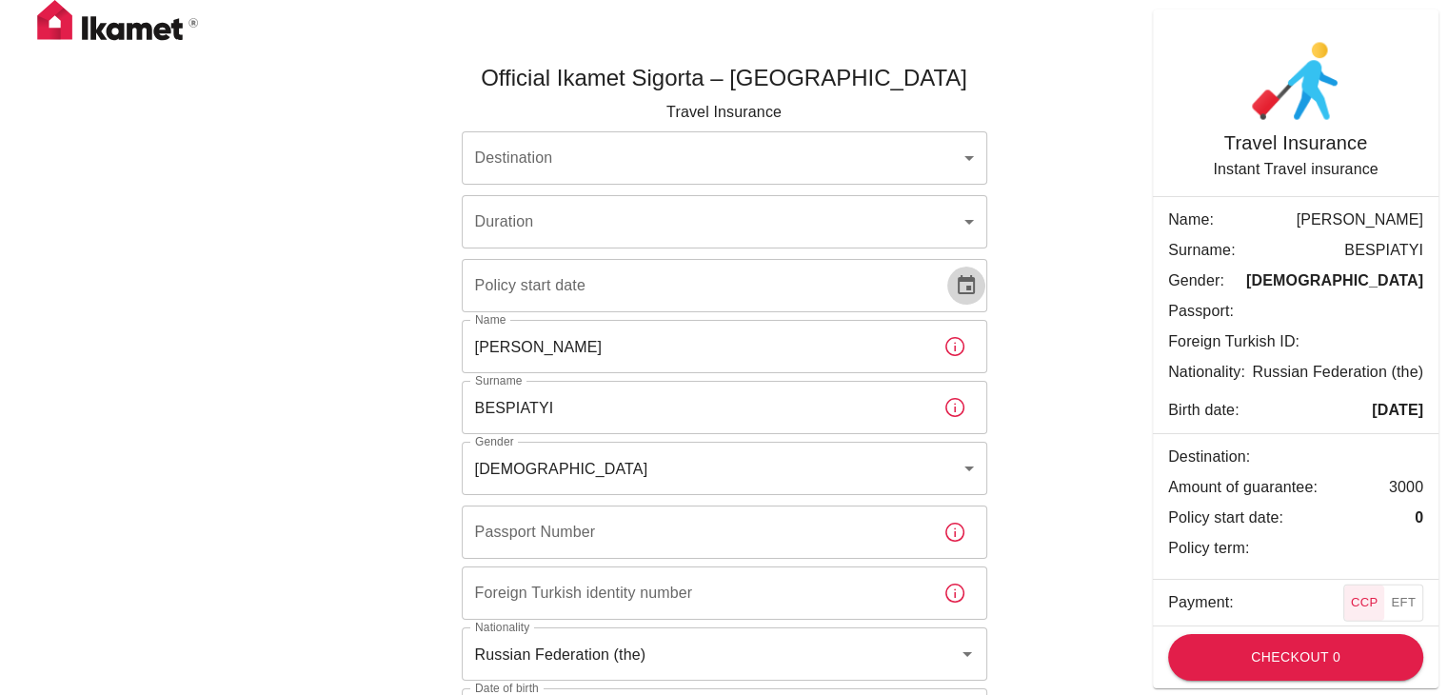
click at [951, 284] on button "Choose date" at bounding box center [966, 286] width 38 height 38
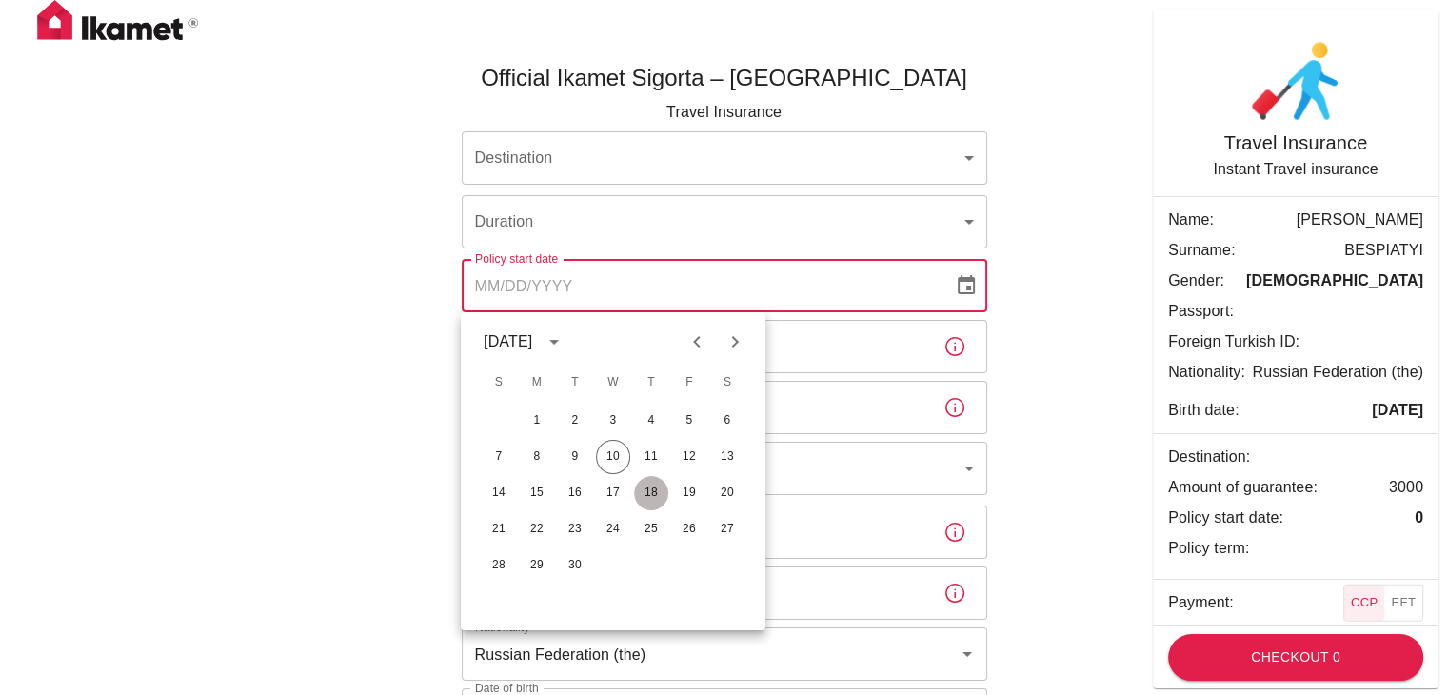
click at [652, 489] on button "18" at bounding box center [651, 493] width 34 height 34
type input "[DATE]"
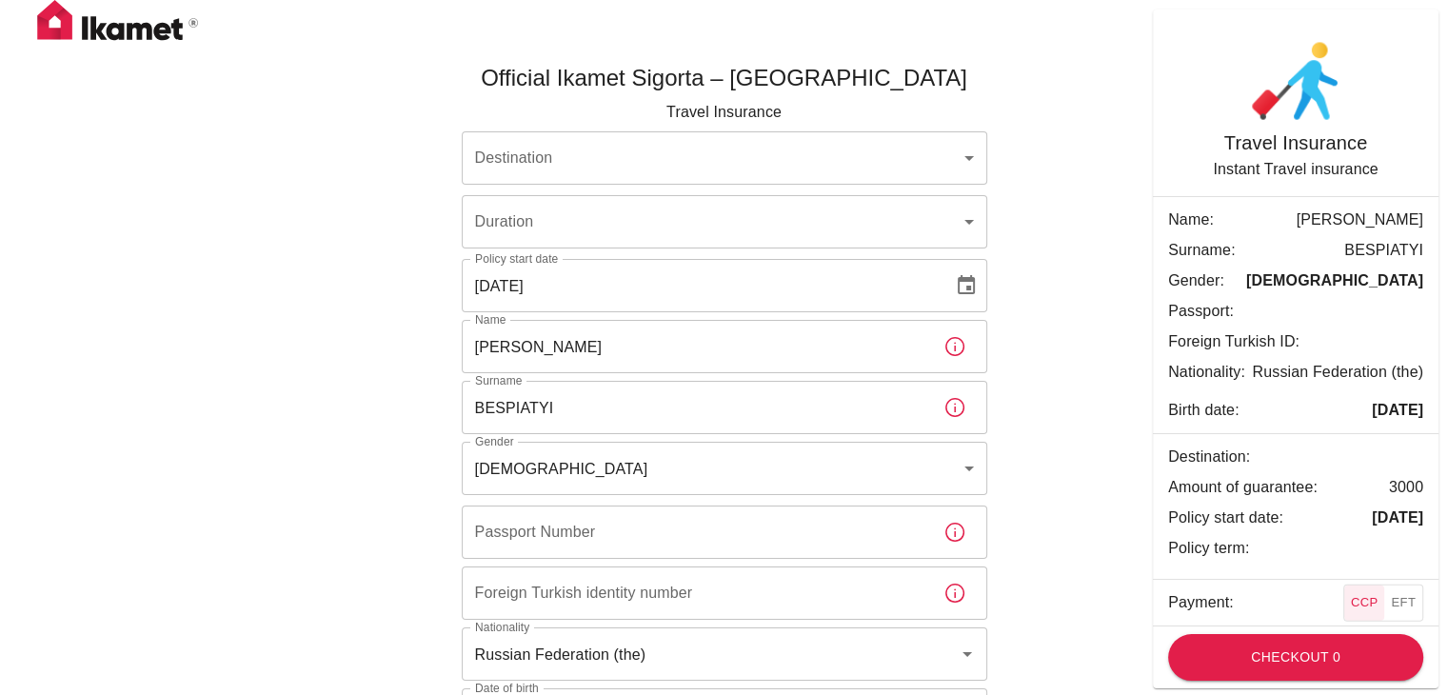
scroll to position [95, 0]
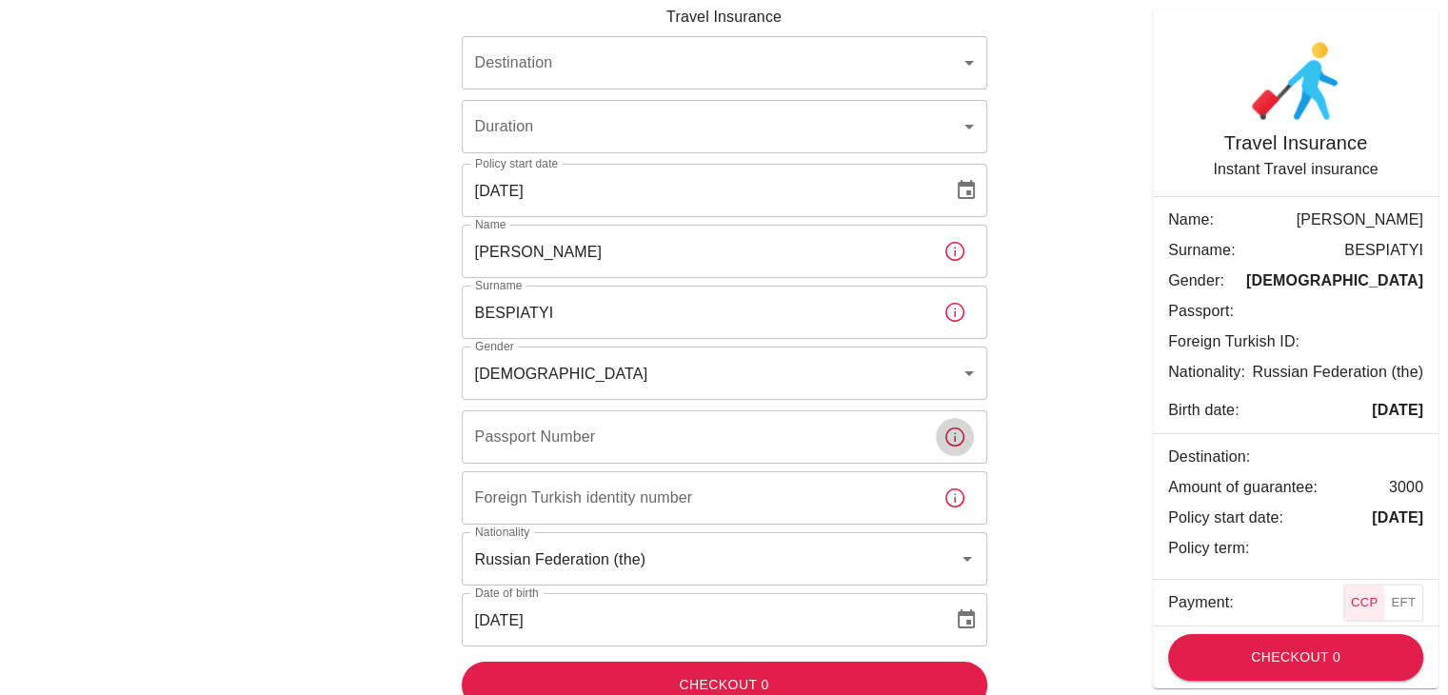
click at [958, 443] on icon "button" at bounding box center [954, 437] width 23 height 23
click at [1053, 417] on div "Official Ikamet Sigorta – [GEOGRAPHIC_DATA] Travel Insurance Destination ​ Dest…" at bounding box center [724, 330] width 1142 height 786
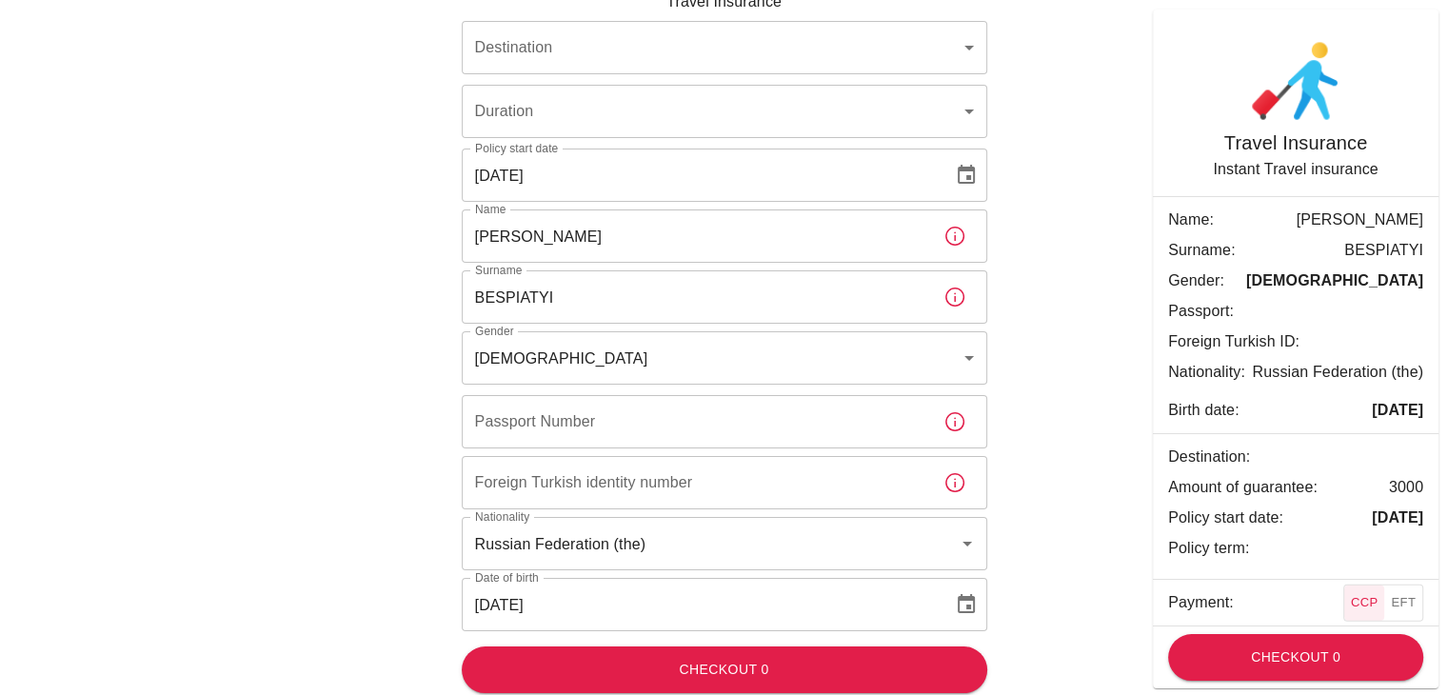
scroll to position [123, 0]
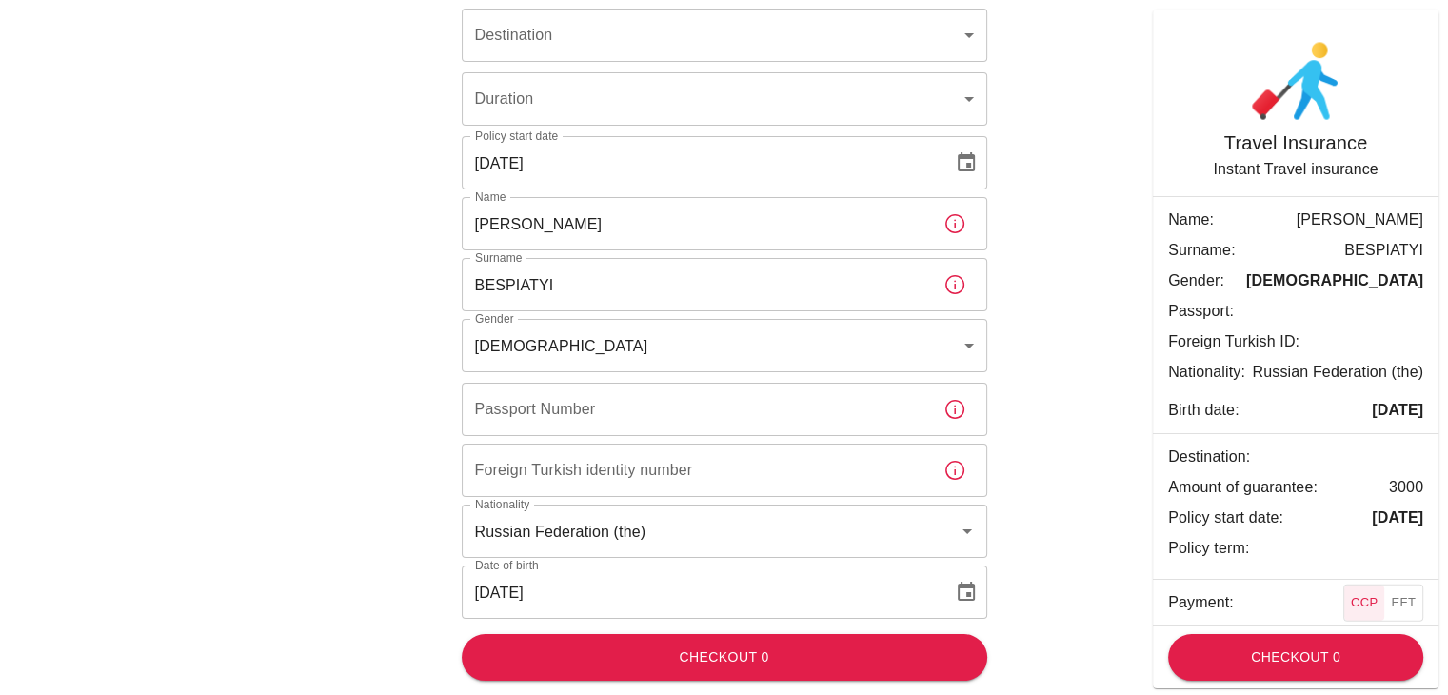
click at [1074, 500] on div "Official Ikamet Sigorta – [GEOGRAPHIC_DATA] Travel Insurance Destination ​ Dest…" at bounding box center [724, 303] width 1142 height 786
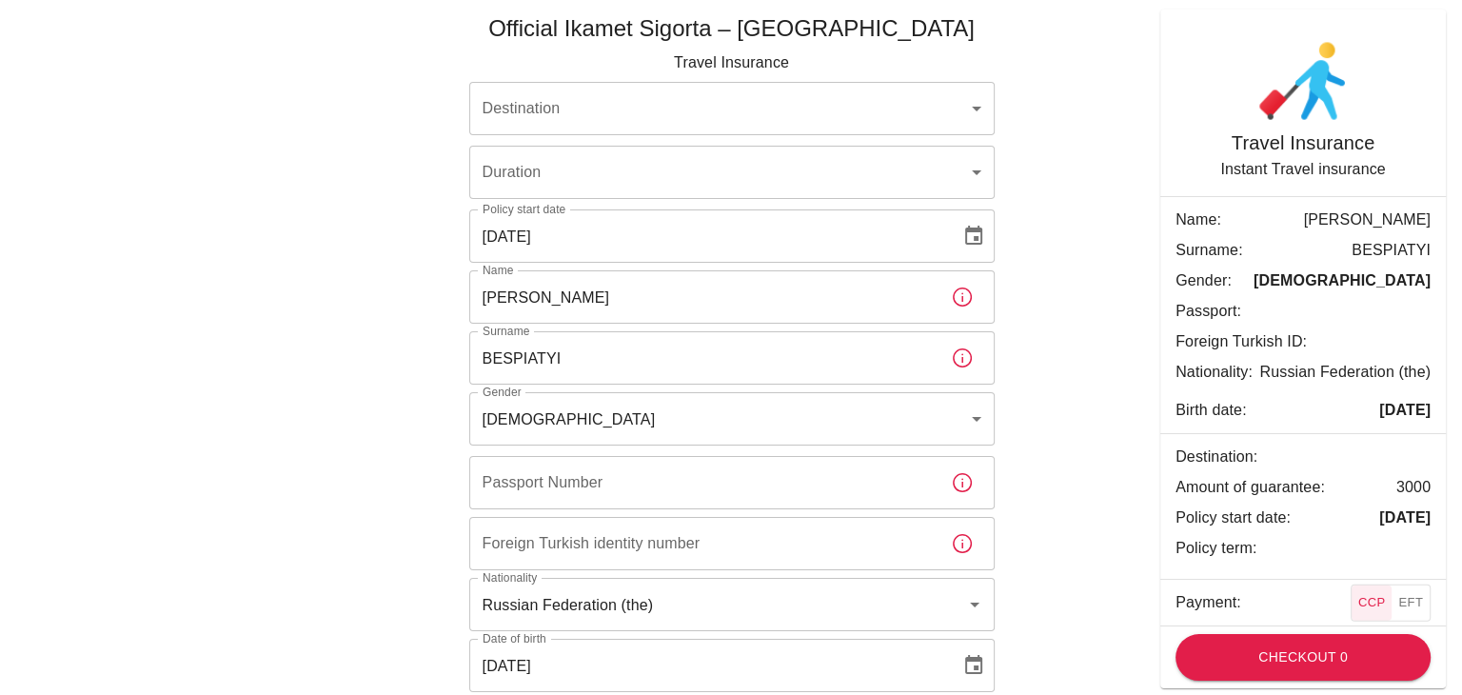
scroll to position [0, 0]
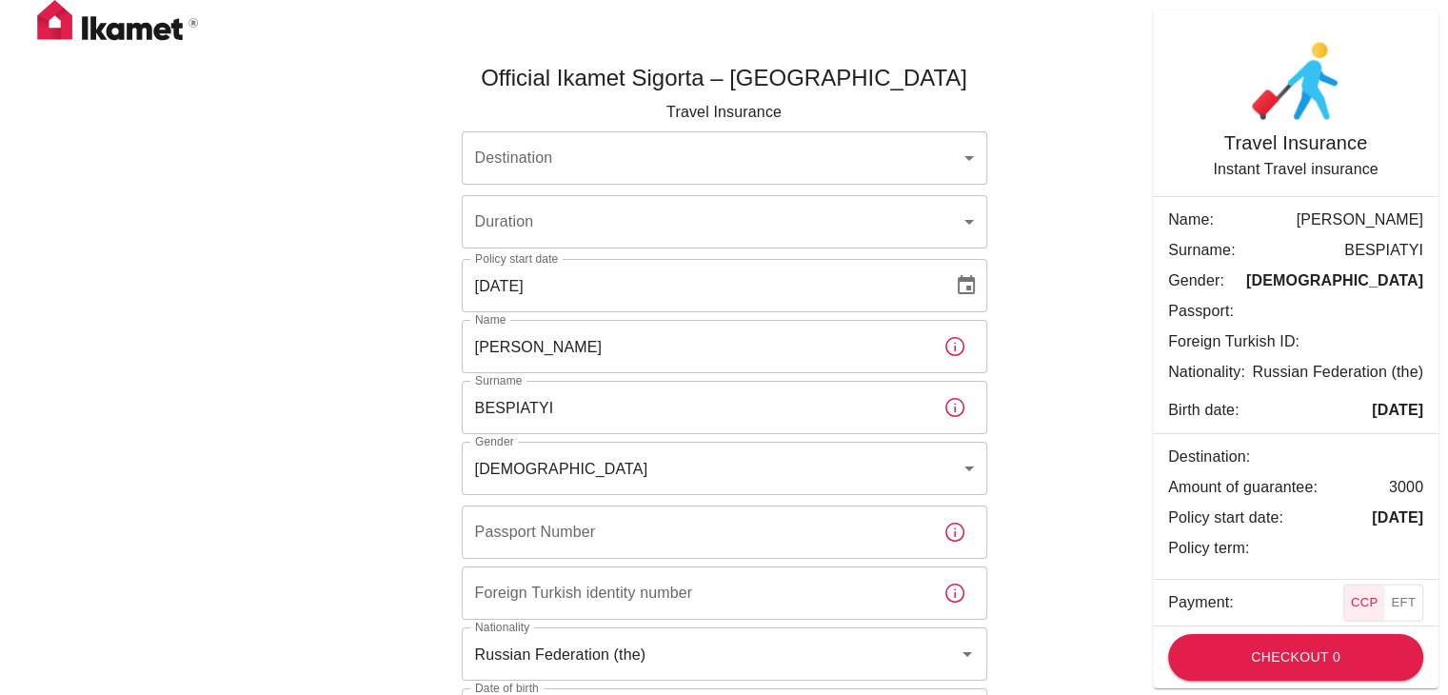
click at [780, 172] on body "Official Ikamet Sigorta – [GEOGRAPHIC_DATA] Travel Insurance Destination ​ Dest…" at bounding box center [724, 409] width 1448 height 819
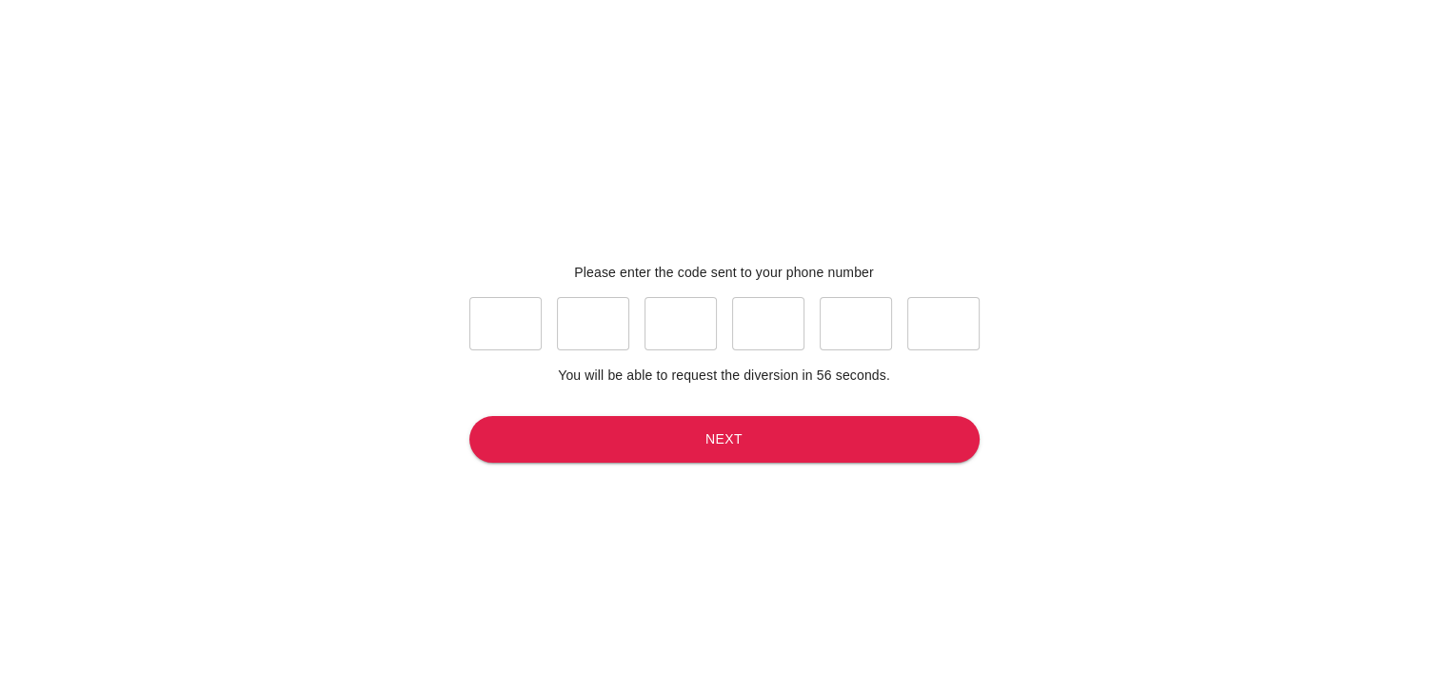
click at [498, 322] on input "text" at bounding box center [505, 323] width 72 height 53
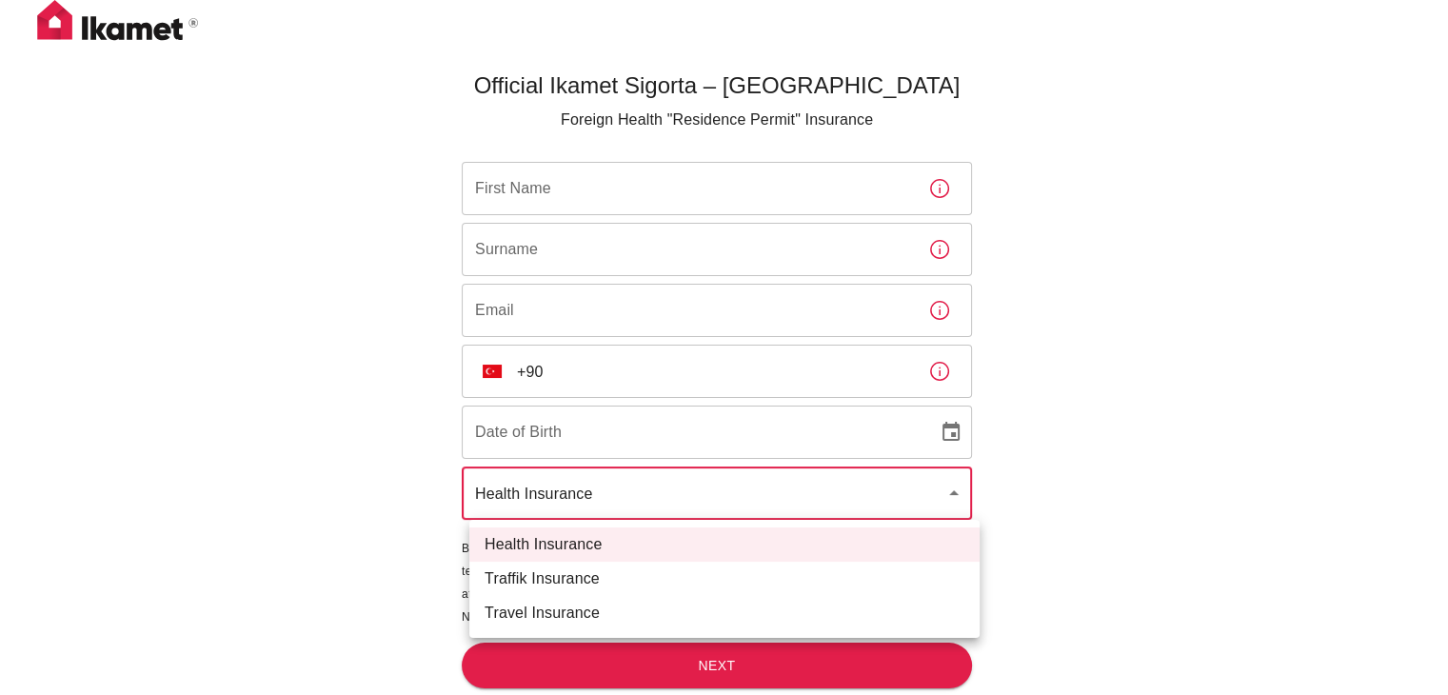
click at [647, 503] on body "Official Ikamet Sigorta – [DEMOGRAPHIC_DATA] Foreign Health "Residence Permit" …" at bounding box center [724, 379] width 1448 height 758
click at [565, 551] on li "Health Insurance" at bounding box center [724, 544] width 510 height 34
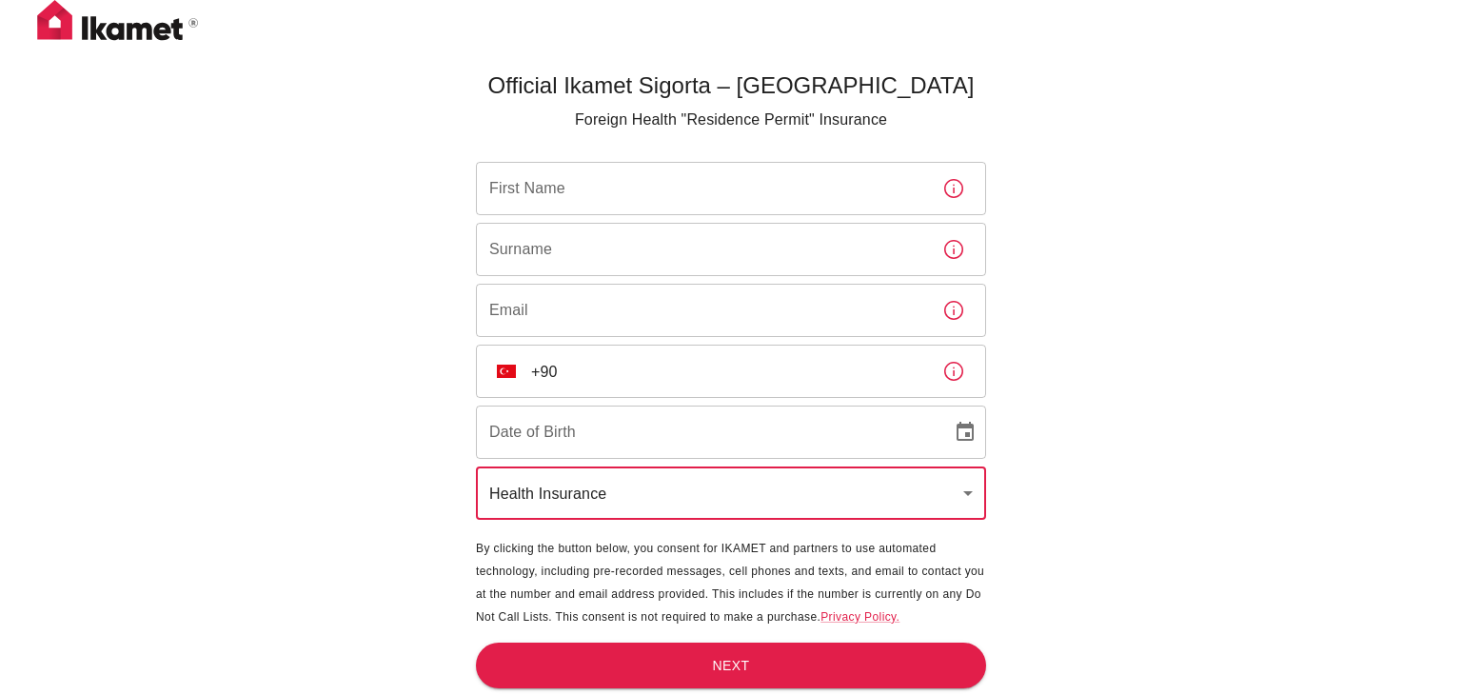
click at [610, 490] on body "Official Ikamet Sigorta – [DEMOGRAPHIC_DATA] Foreign Health "Residence Permit" …" at bounding box center [731, 379] width 1462 height 758
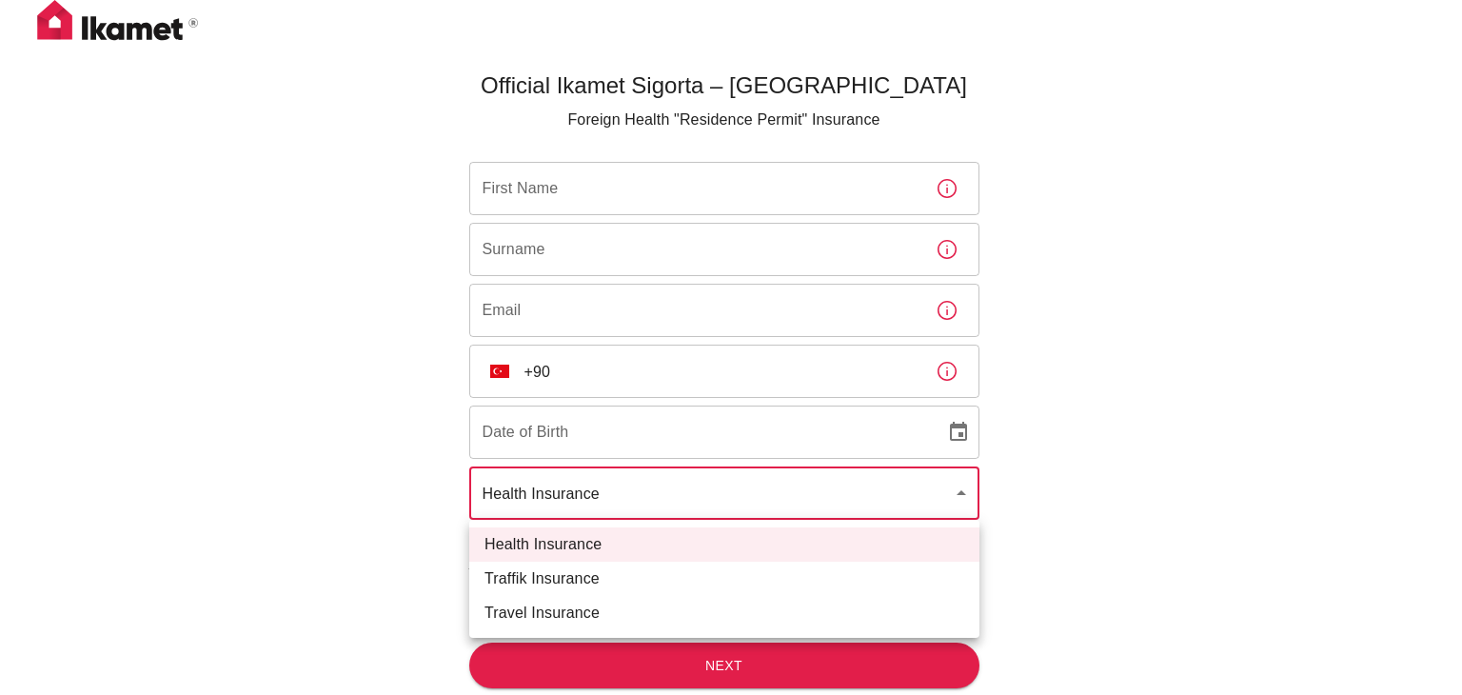
click at [603, 495] on div at bounding box center [731, 347] width 1462 height 695
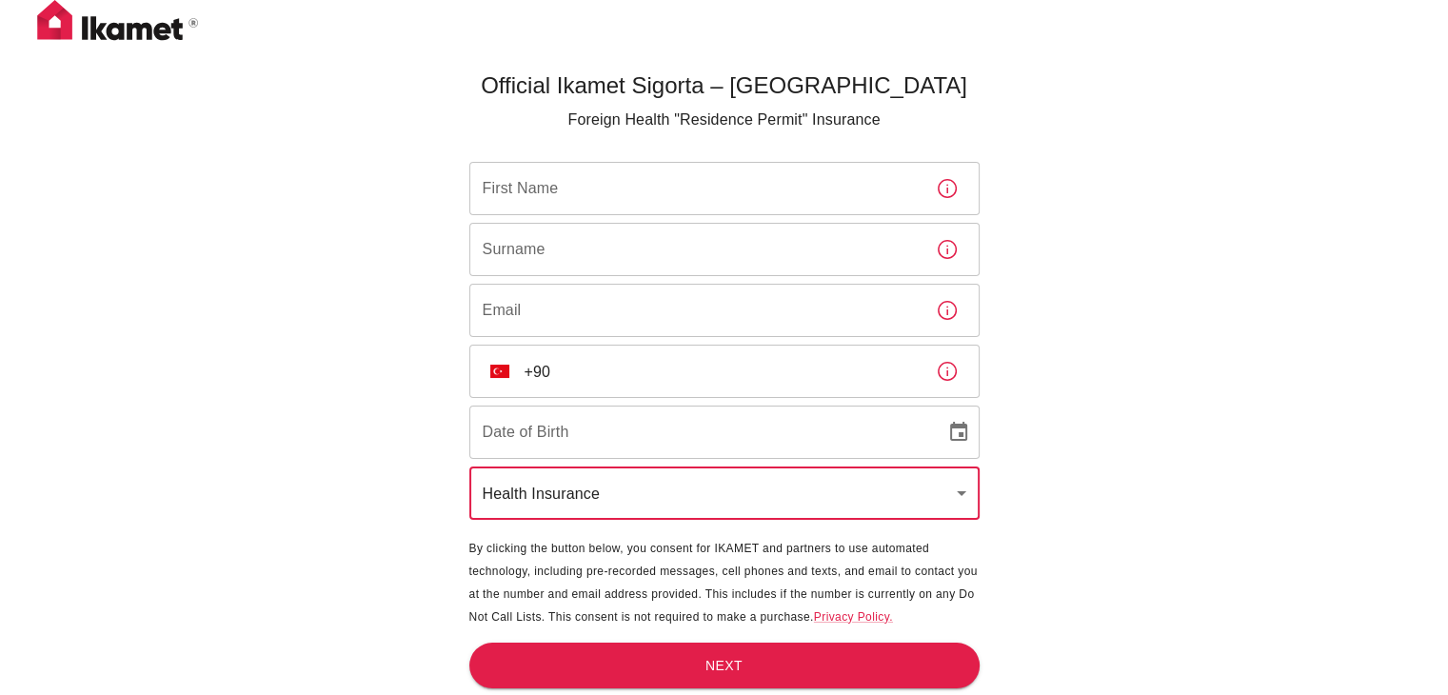
click at [517, 201] on input "First Name" at bounding box center [694, 188] width 451 height 53
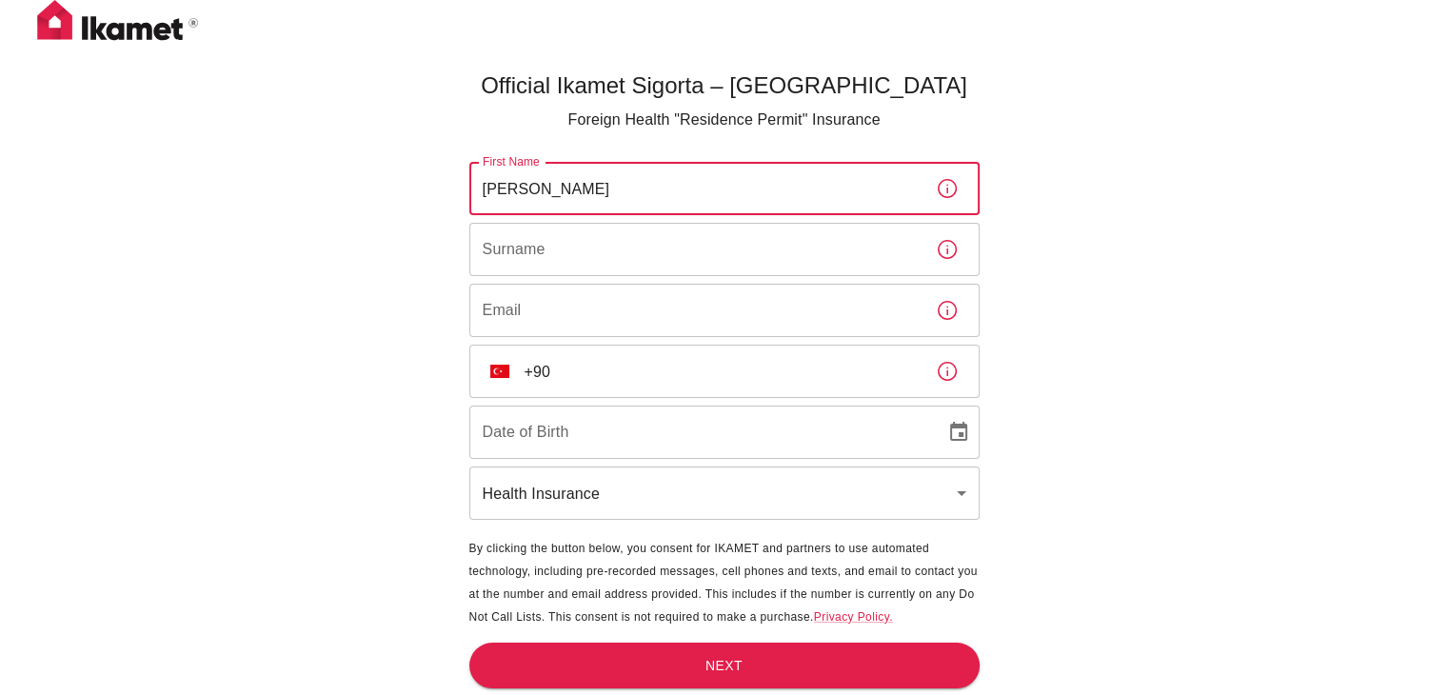
click at [487, 175] on input "[PERSON_NAME]" at bounding box center [694, 188] width 451 height 53
type input "[PERSON_NAME]"
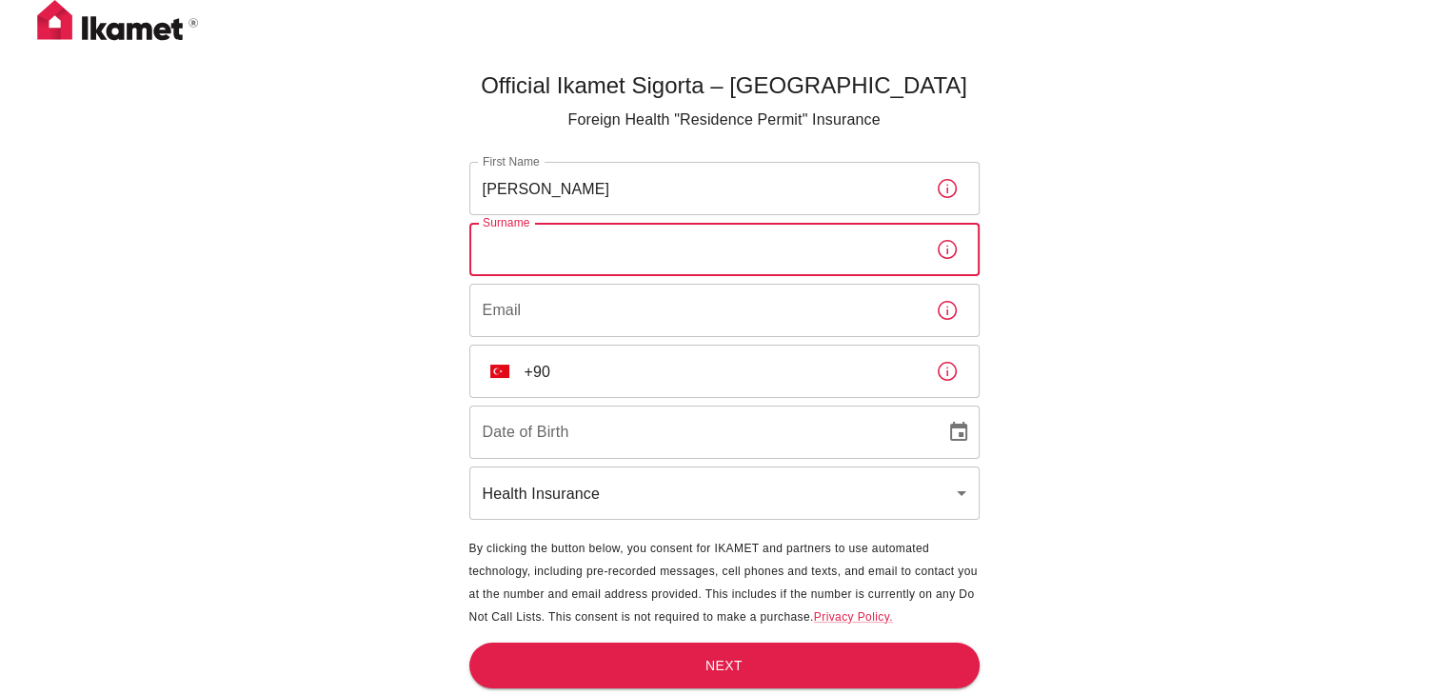
click at [564, 247] on input "Surname" at bounding box center [694, 249] width 451 height 53
type input "Bespiatyi"
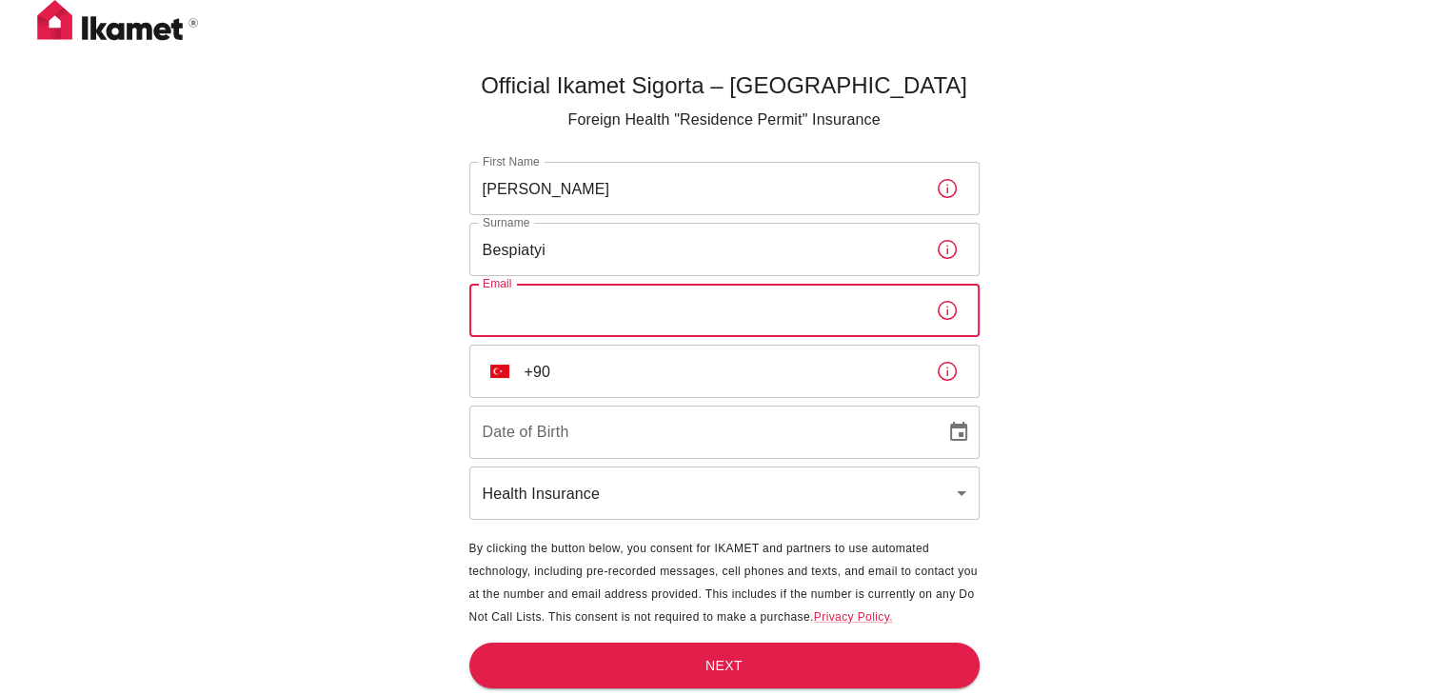
click at [592, 317] on input "Email" at bounding box center [694, 310] width 451 height 53
type input "[EMAIL_ADDRESS][DOMAIN_NAME]"
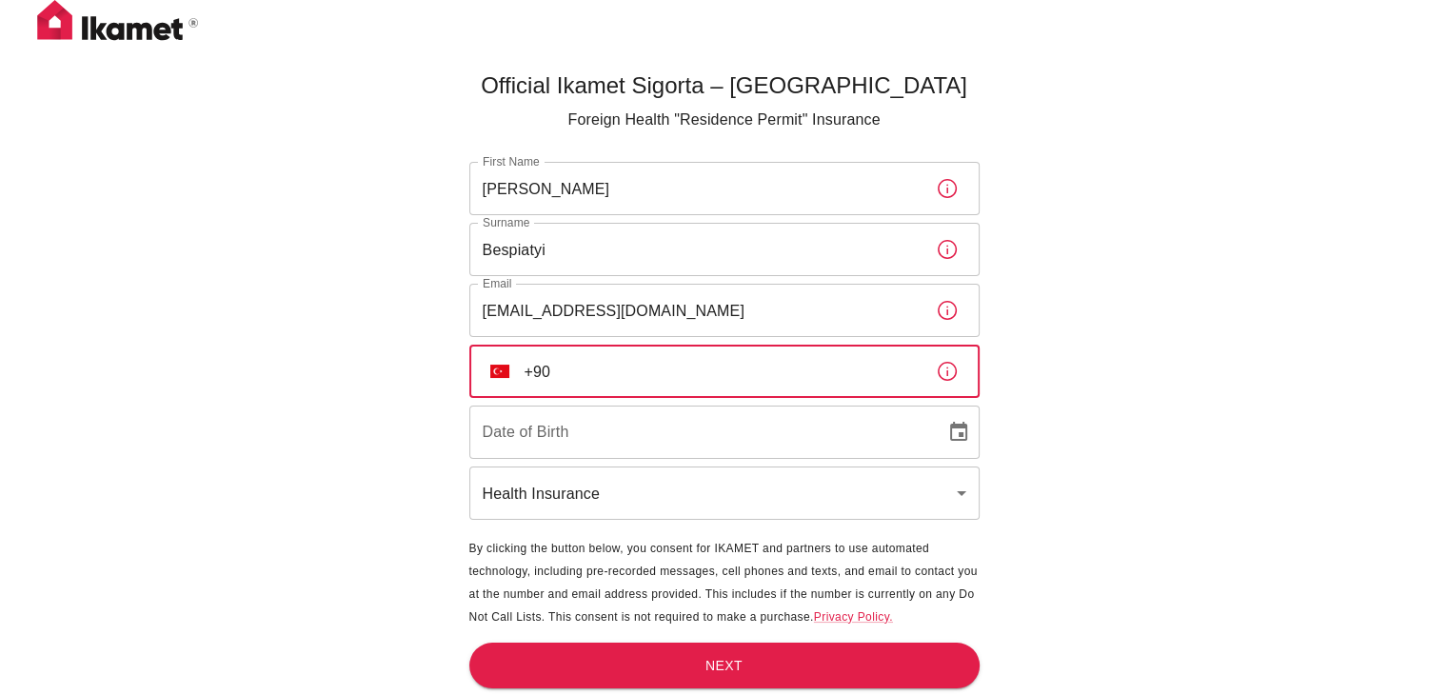
click at [629, 364] on input "+90" at bounding box center [723, 371] width 396 height 53
click at [503, 361] on button "TR" at bounding box center [500, 371] width 34 height 34
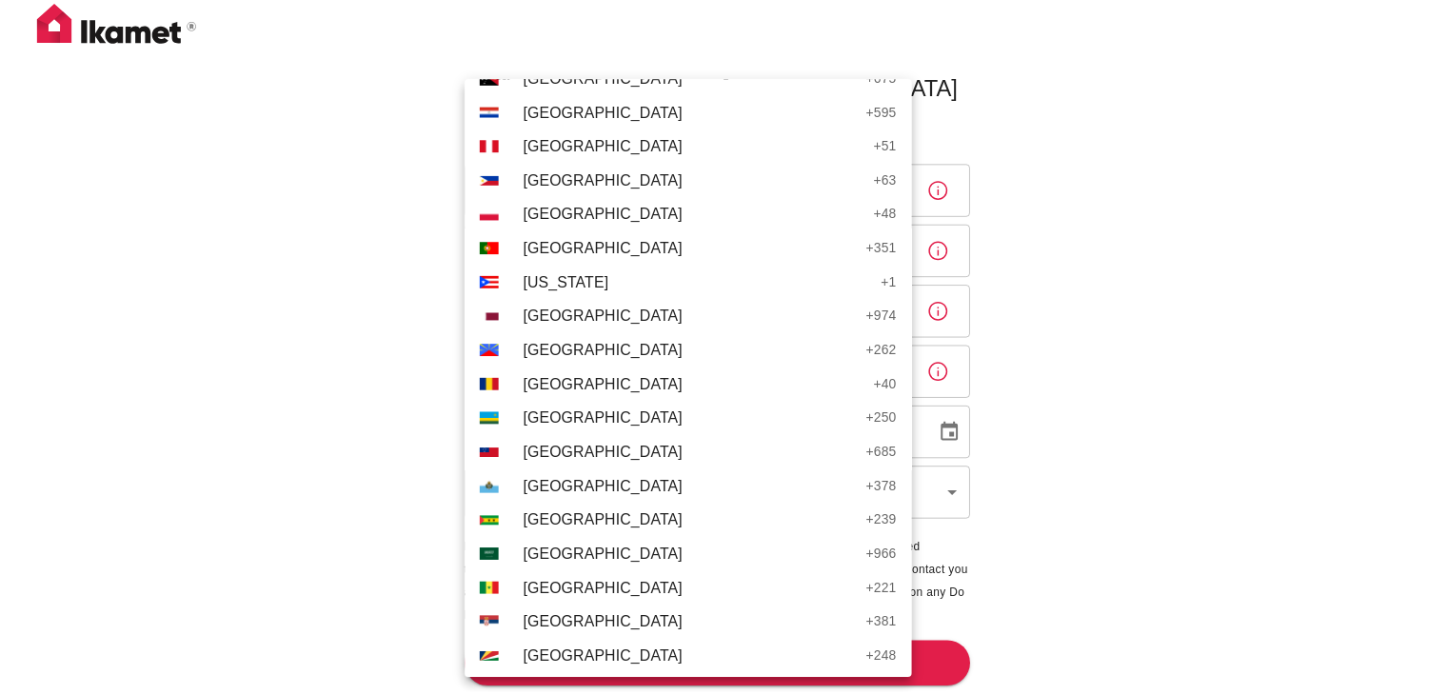
scroll to position [6326, 0]
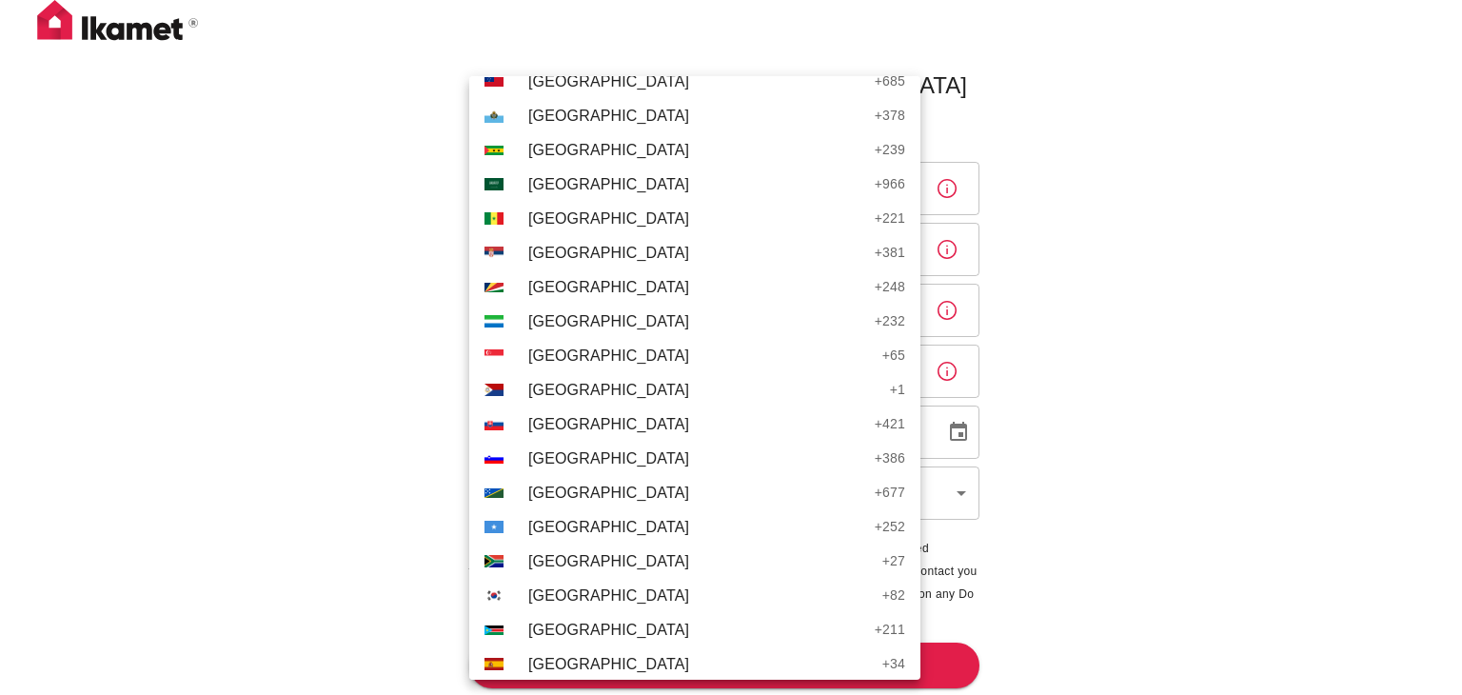
click at [540, 250] on span "[GEOGRAPHIC_DATA]" at bounding box center [696, 253] width 337 height 23
type input "+381"
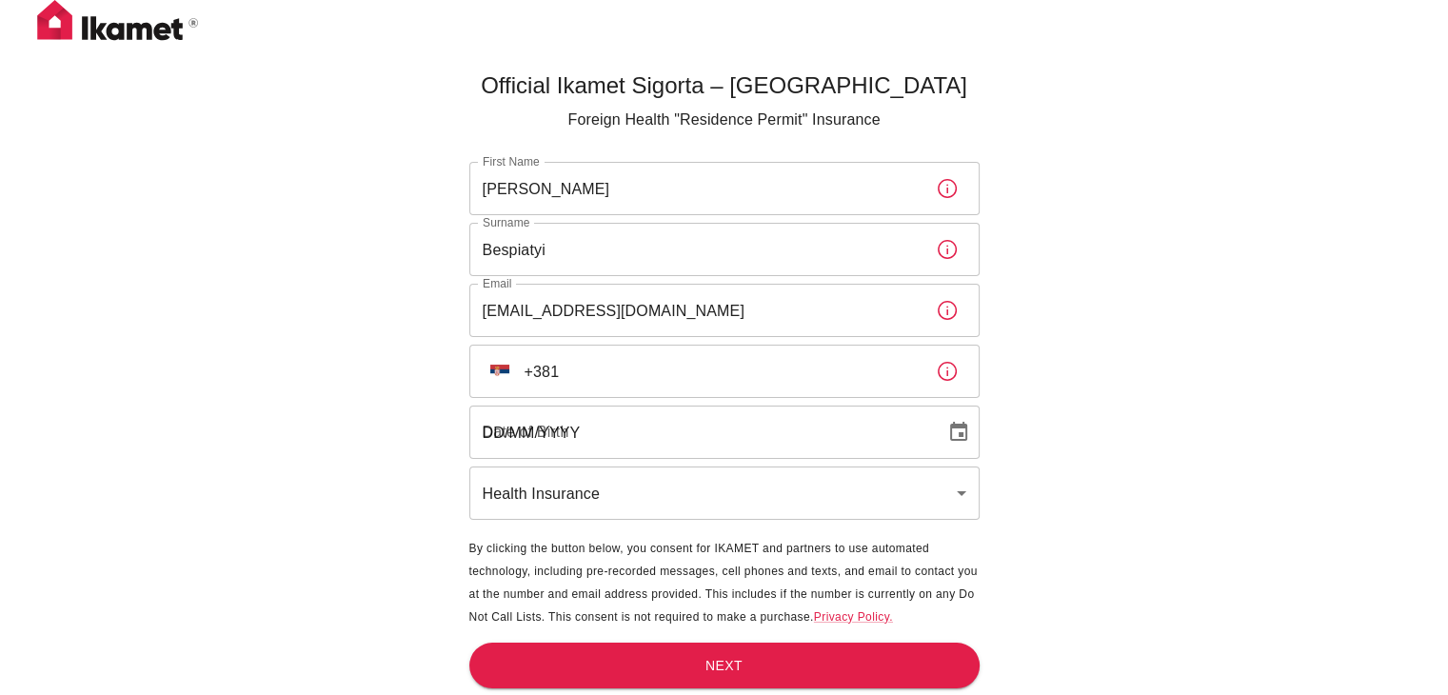
click at [555, 418] on input "DD/MM/YYYY" at bounding box center [700, 432] width 463 height 53
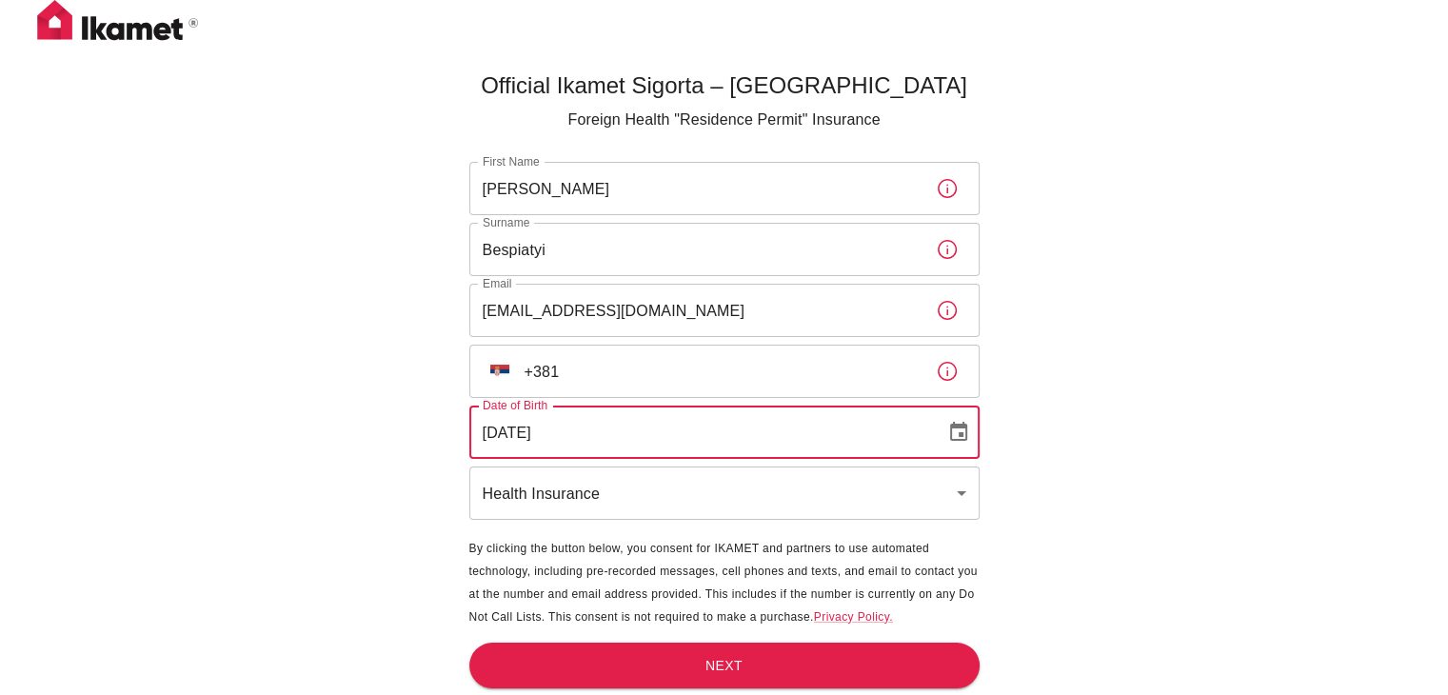
type input "[DATE]"
click at [710, 488] on body "Official Ikamet Sigorta – [DEMOGRAPHIC_DATA] Foreign Health "Residence Permit" …" at bounding box center [724, 379] width 1448 height 758
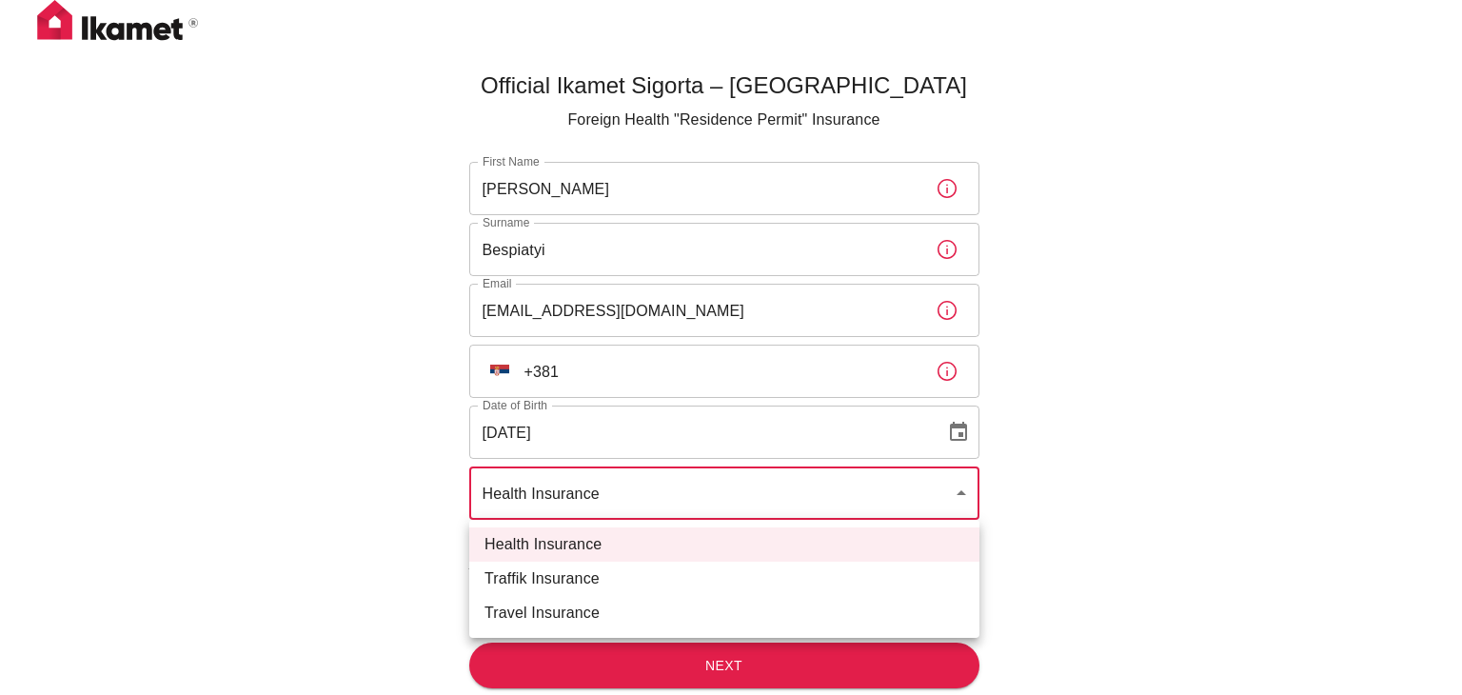
click at [710, 488] on div at bounding box center [731, 347] width 1462 height 695
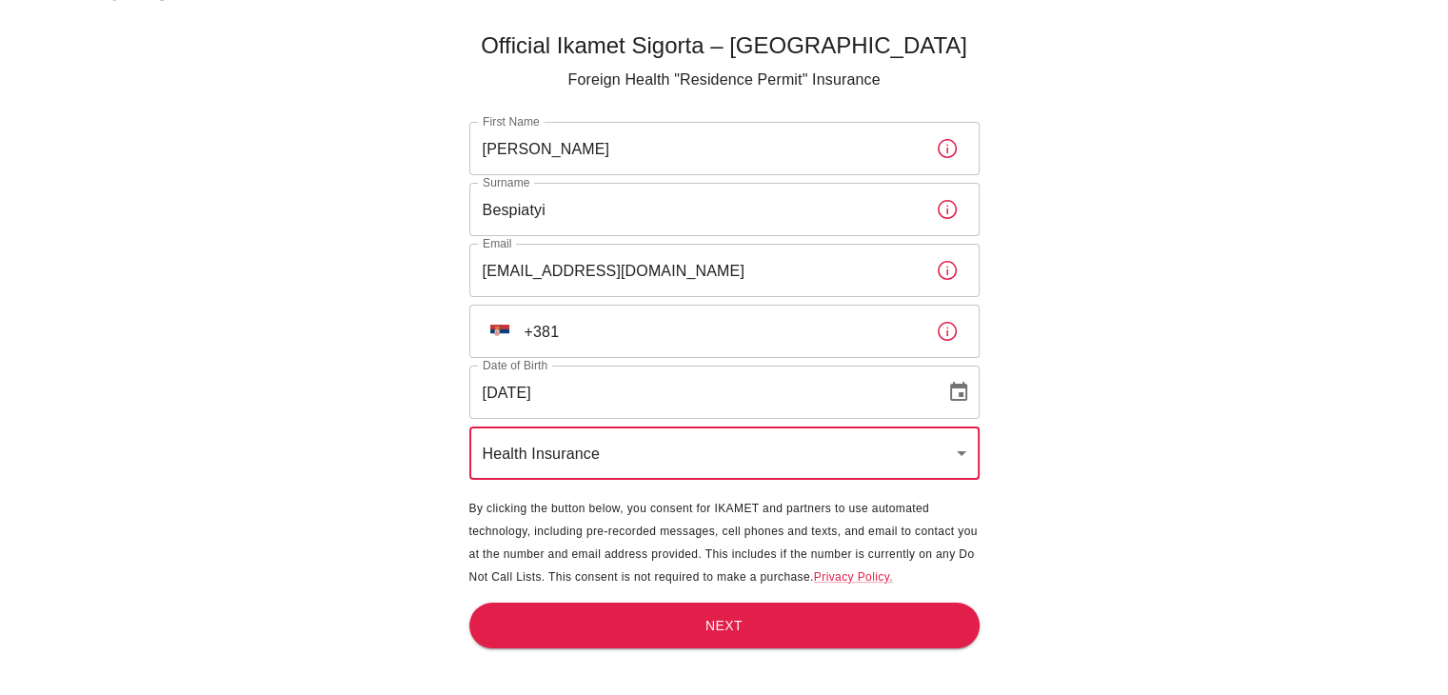
scroll to position [63, 0]
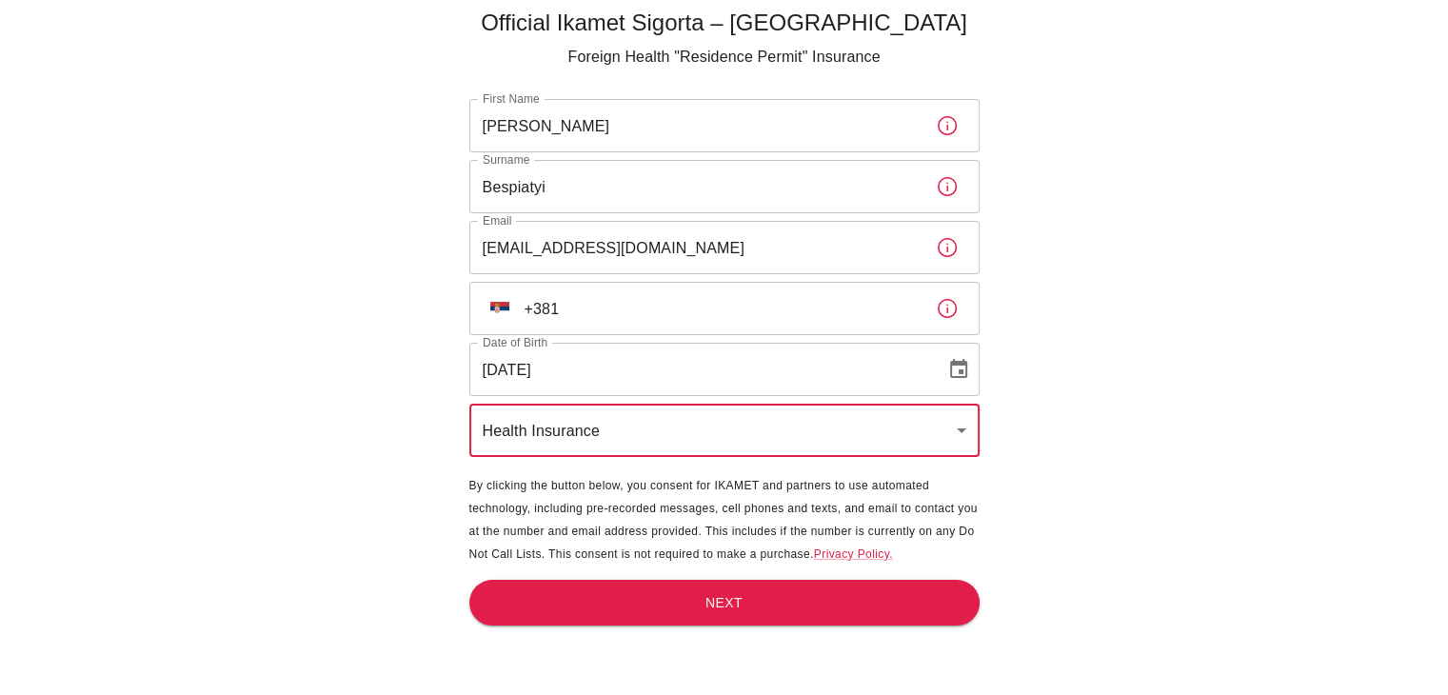
click at [562, 424] on body "Official Ikamet Sigorta – [DEMOGRAPHIC_DATA] Foreign Health "Residence Permit" …" at bounding box center [724, 316] width 1448 height 758
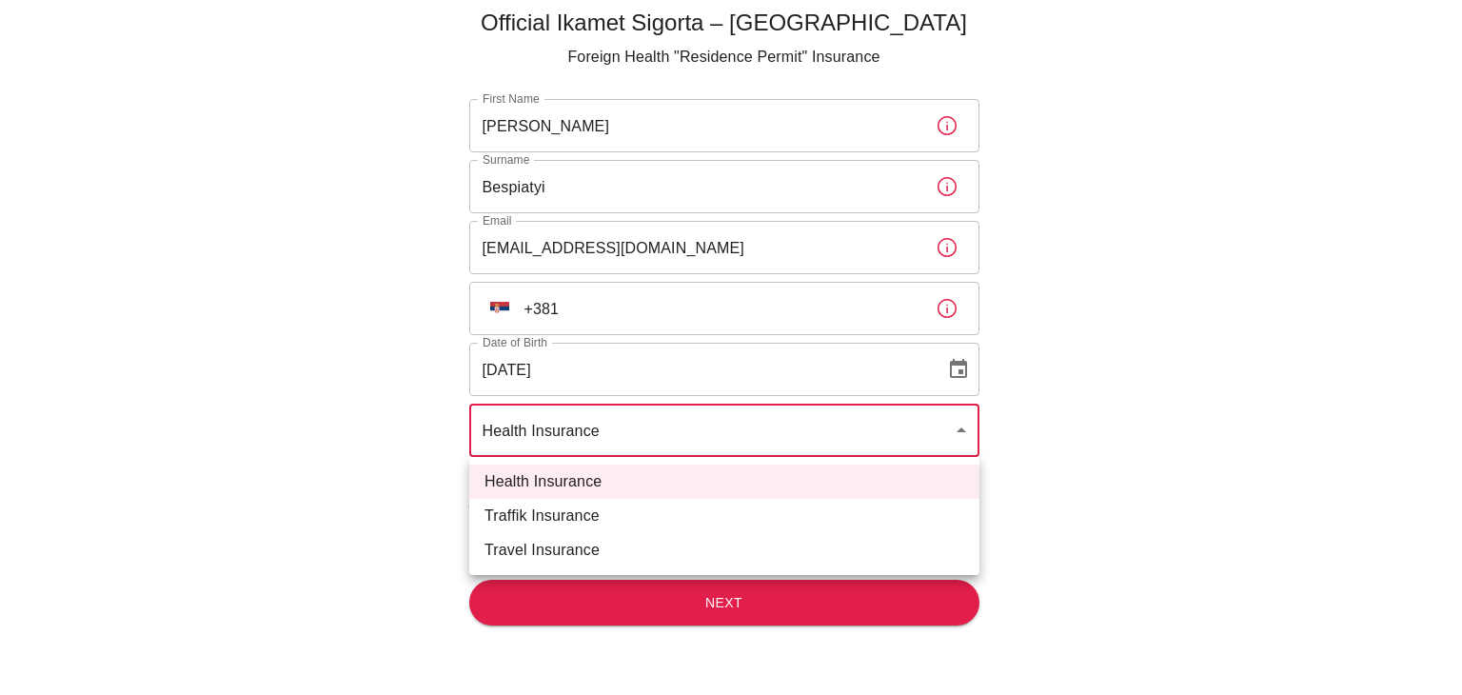
click at [291, 443] on div at bounding box center [731, 347] width 1462 height 695
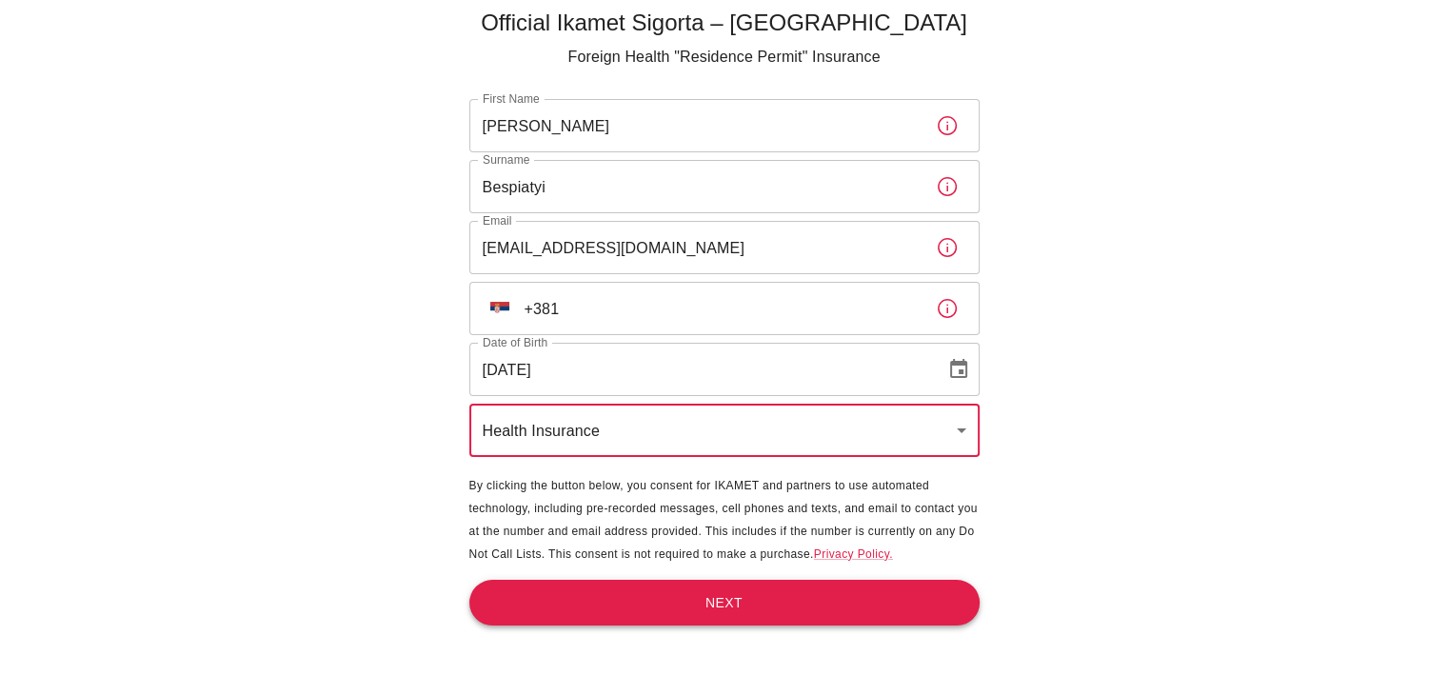
click at [689, 606] on button "Next" at bounding box center [724, 603] width 510 height 47
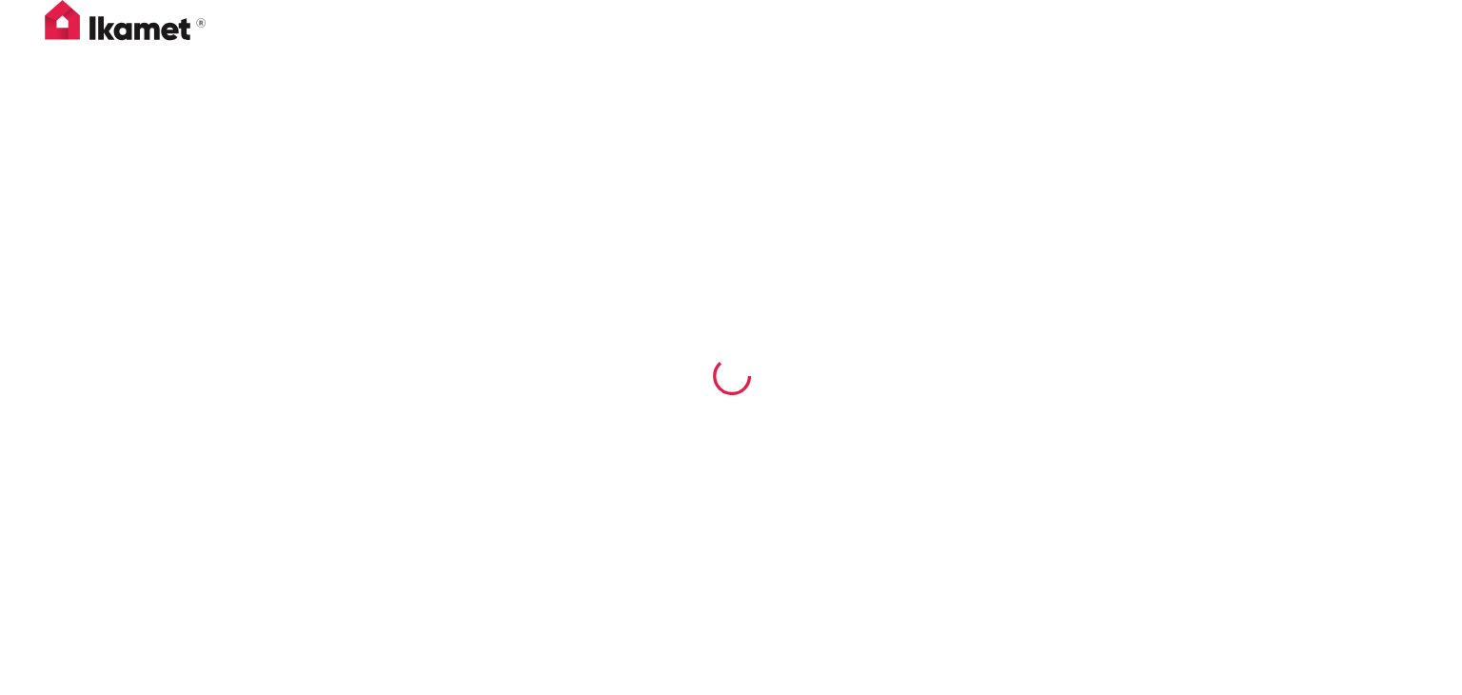
scroll to position [0, 0]
